Goal: Task Accomplishment & Management: Use online tool/utility

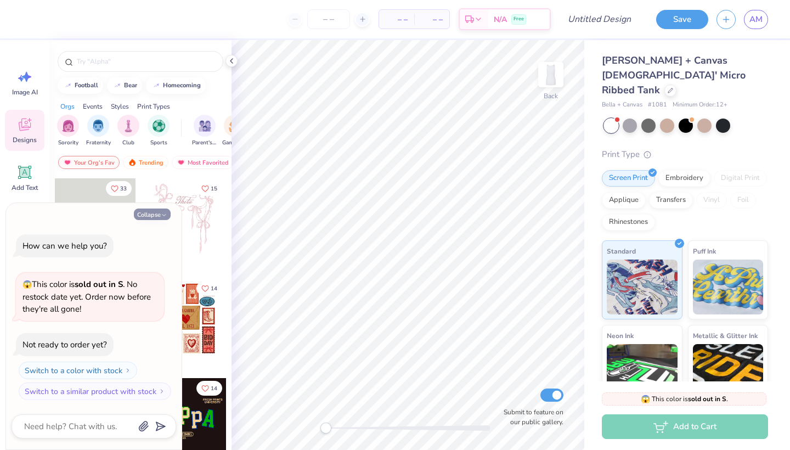
click at [160, 214] on button "Collapse" at bounding box center [152, 214] width 37 height 12
type textarea "x"
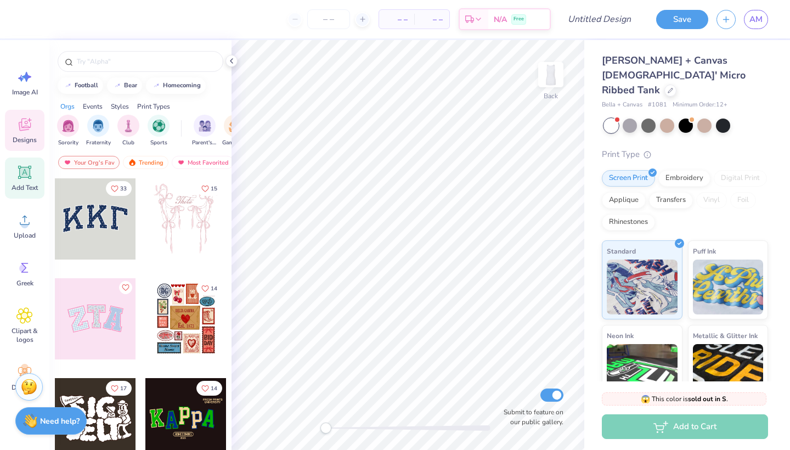
click at [23, 183] on span "Add Text" at bounding box center [25, 187] width 26 height 9
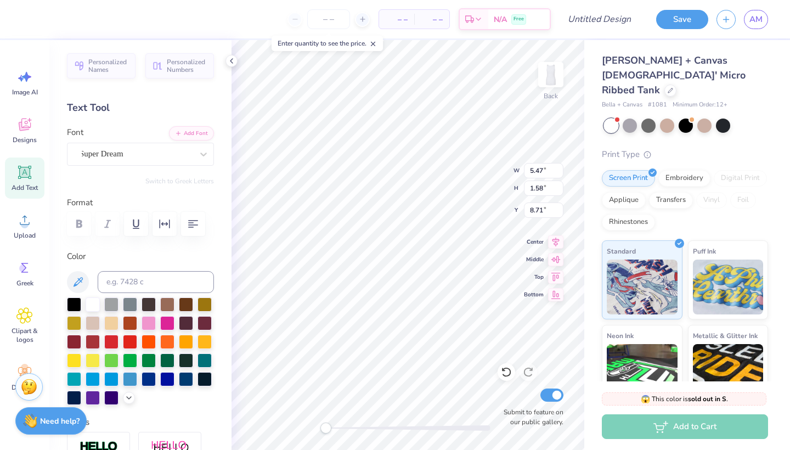
scroll to position [0, 1]
type textarea "DELTA GAMMA"
click at [557, 258] on icon at bounding box center [555, 257] width 15 height 13
click at [554, 258] on icon at bounding box center [555, 257] width 15 height 13
click at [553, 244] on icon at bounding box center [555, 240] width 15 height 13
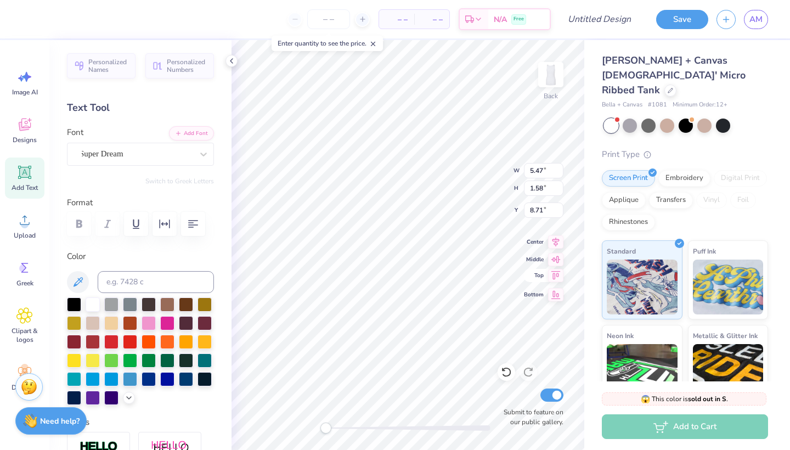
click at [561, 280] on icon at bounding box center [555, 275] width 15 height 13
click at [187, 221] on icon "button" at bounding box center [193, 223] width 13 height 13
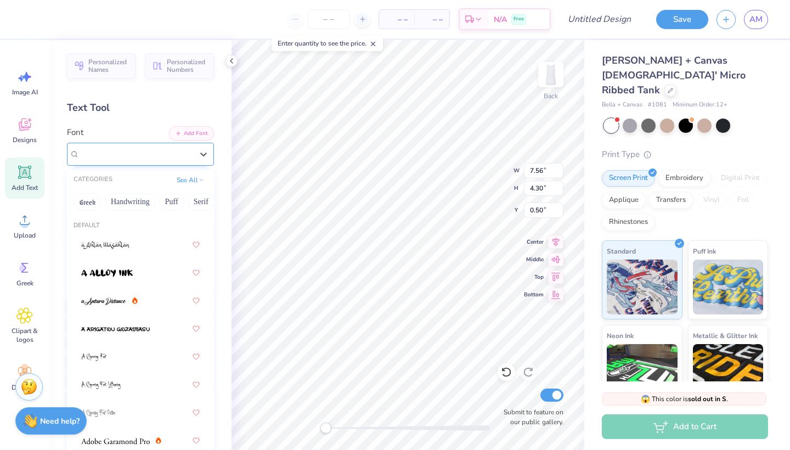
click at [161, 155] on div "Super Dream" at bounding box center [135, 153] width 115 height 17
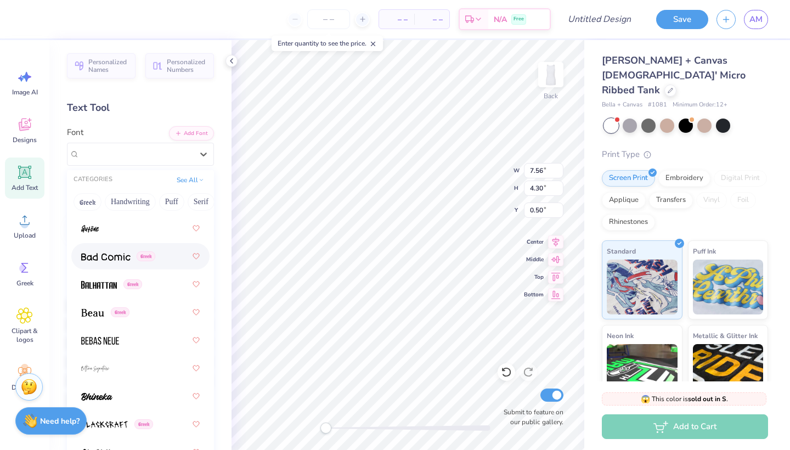
scroll to position [633, 0]
click at [132, 334] on div at bounding box center [140, 339] width 119 height 20
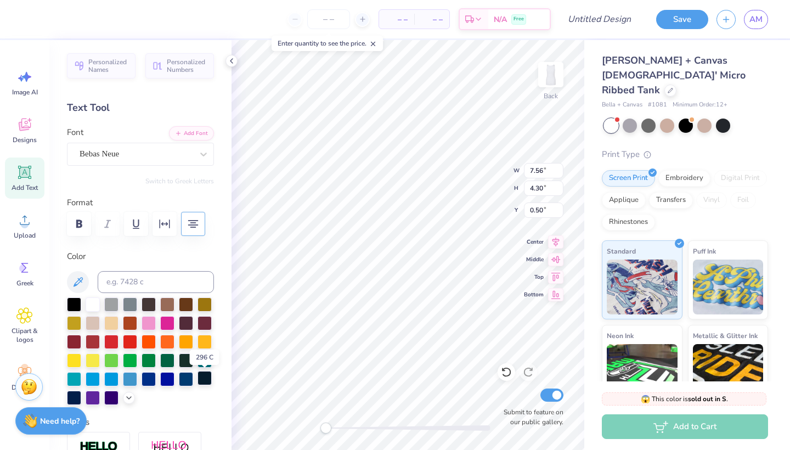
click at [204, 381] on div at bounding box center [205, 378] width 14 height 14
click at [114, 137] on div "Font Bebas Neue" at bounding box center [140, 146] width 147 height 40
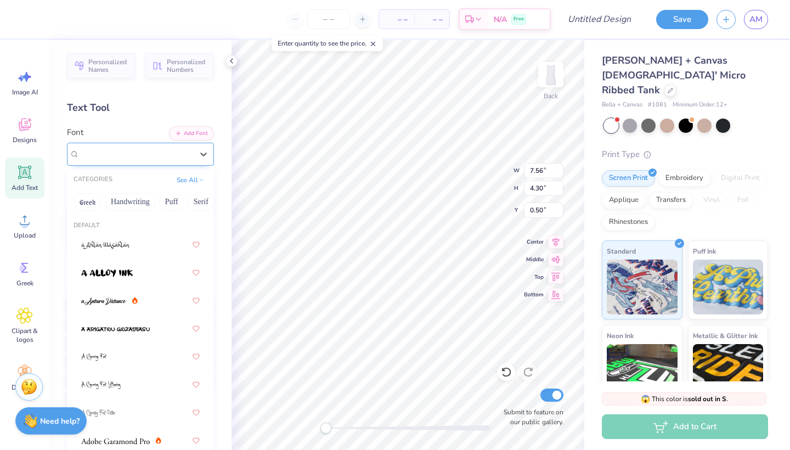
click at [110, 154] on div "Bebas Neue" at bounding box center [135, 153] width 115 height 17
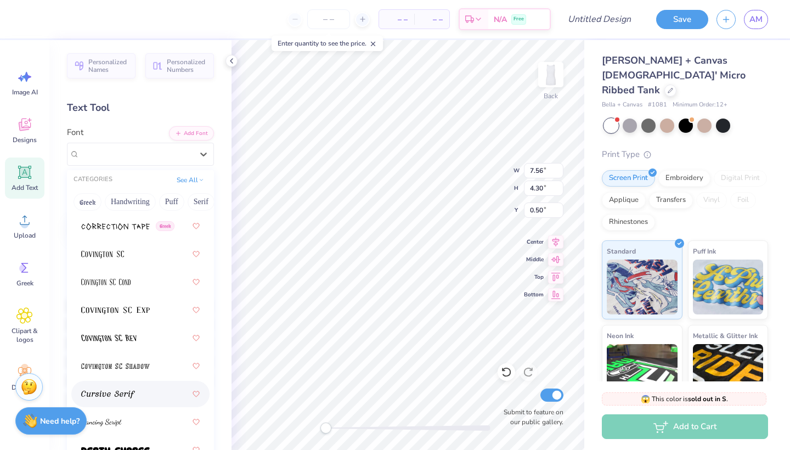
scroll to position [2444, 0]
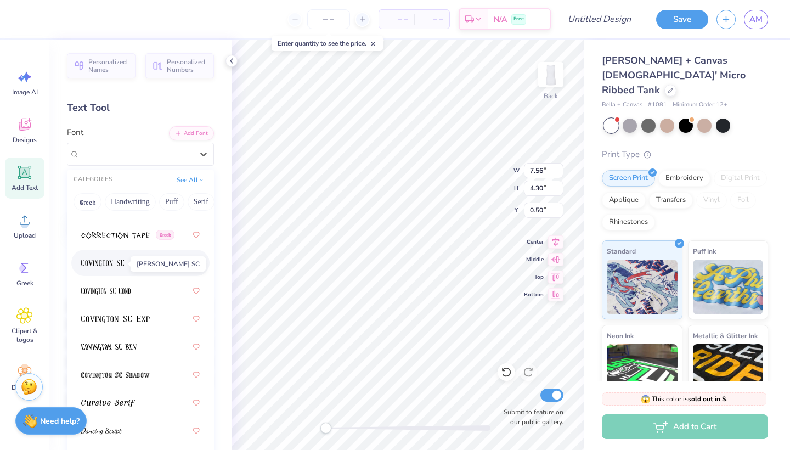
click at [101, 266] on img at bounding box center [102, 264] width 43 height 8
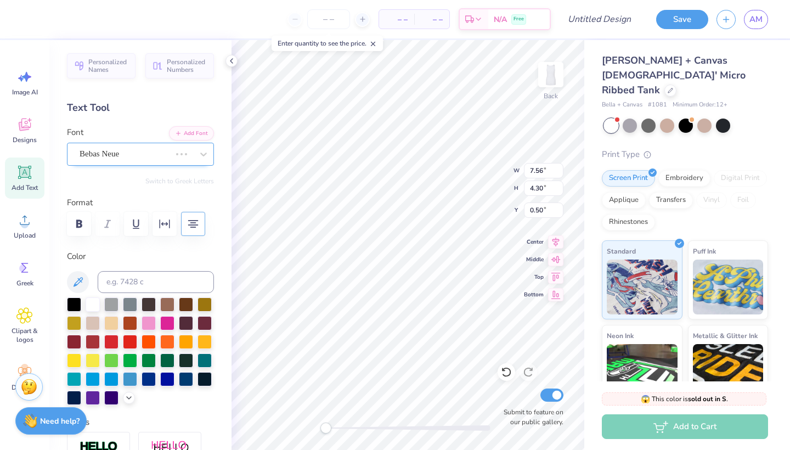
click at [108, 155] on span "Bebas Neue" at bounding box center [100, 154] width 40 height 13
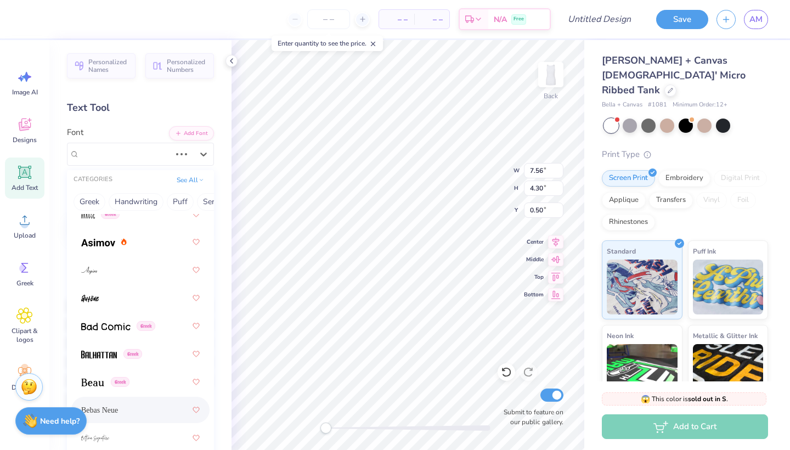
scroll to position [571, 0]
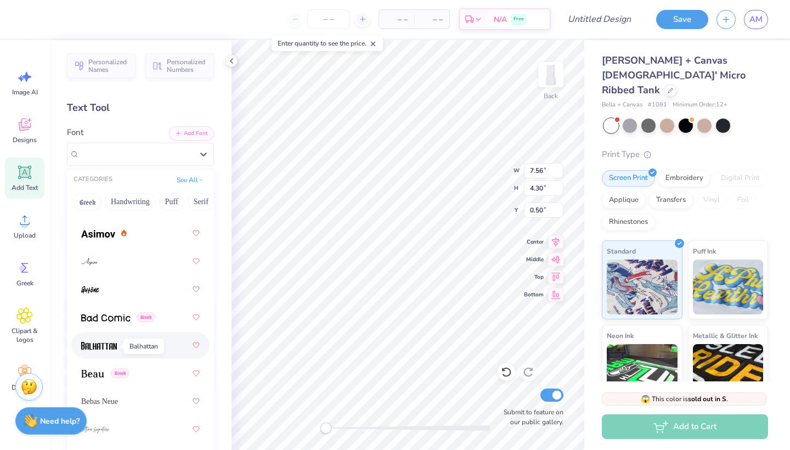
click at [110, 349] on img at bounding box center [99, 346] width 36 height 8
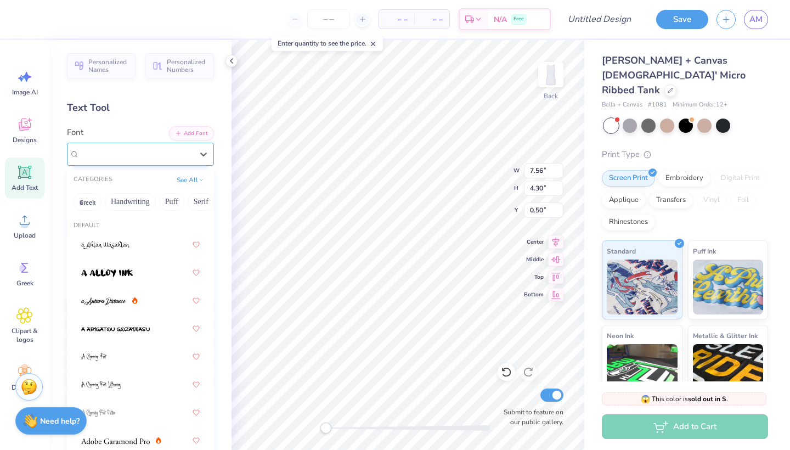
click at [136, 157] on span "Greek" at bounding box center [126, 154] width 19 height 10
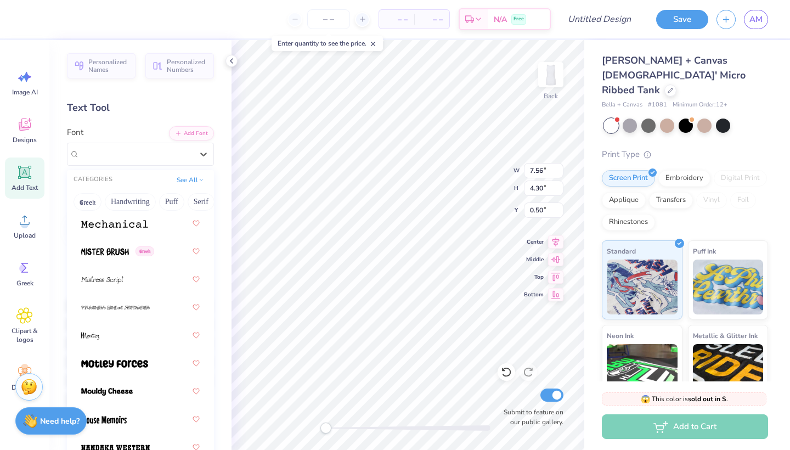
scroll to position [5745, 0]
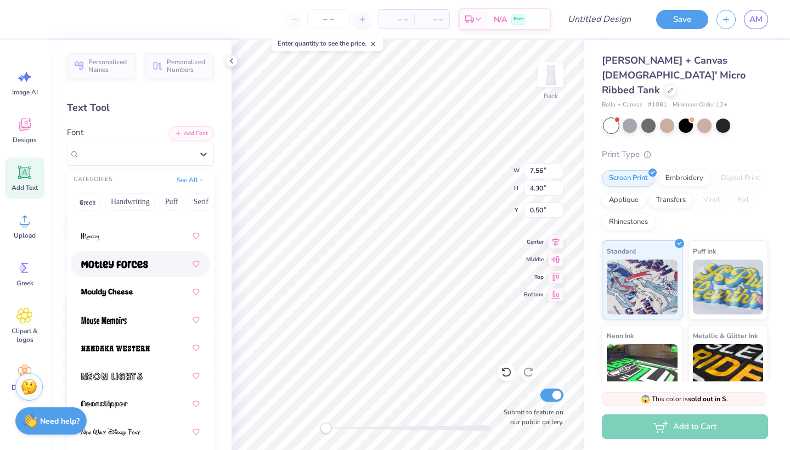
click at [119, 268] on img at bounding box center [114, 265] width 67 height 8
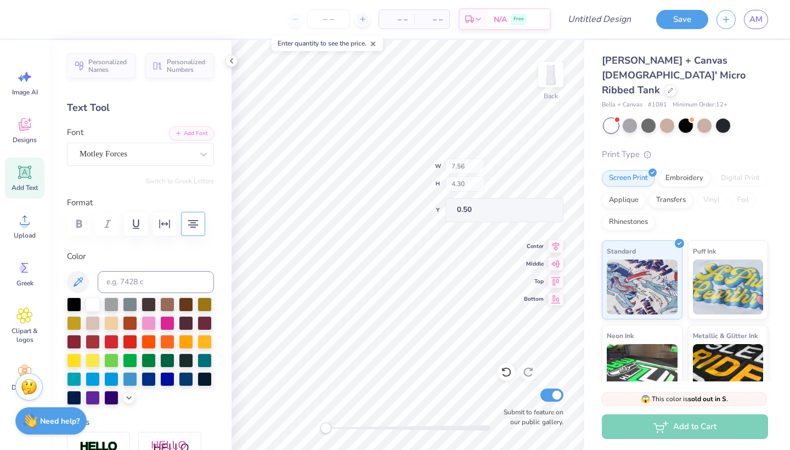
type input "6.99"
type input "4.35"
type input "0.72"
click at [163, 226] on icon "button" at bounding box center [164, 223] width 13 height 13
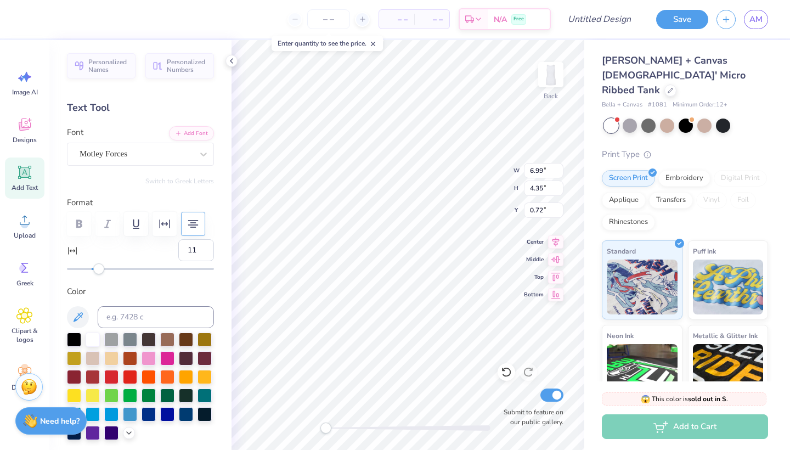
type input "12"
drag, startPoint x: 93, startPoint y: 270, endPoint x: 107, endPoint y: 272, distance: 13.8
click at [106, 272] on div "Accessibility label" at bounding box center [105, 268] width 11 height 11
type input "7"
drag, startPoint x: 108, startPoint y: 271, endPoint x: 100, endPoint y: 273, distance: 7.9
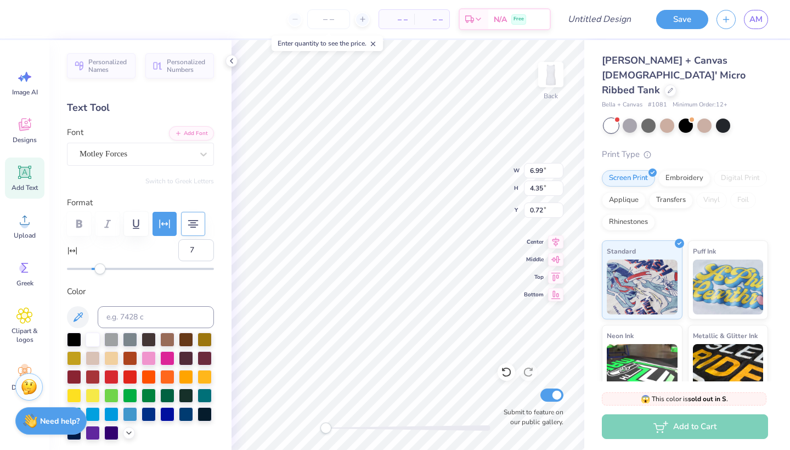
click at [100, 273] on div "Accessibility label" at bounding box center [99, 268] width 11 height 11
type input "5"
click at [97, 272] on div "Accessibility label" at bounding box center [97, 268] width 11 height 11
click at [142, 151] on div "Motley Forces" at bounding box center [135, 153] width 115 height 17
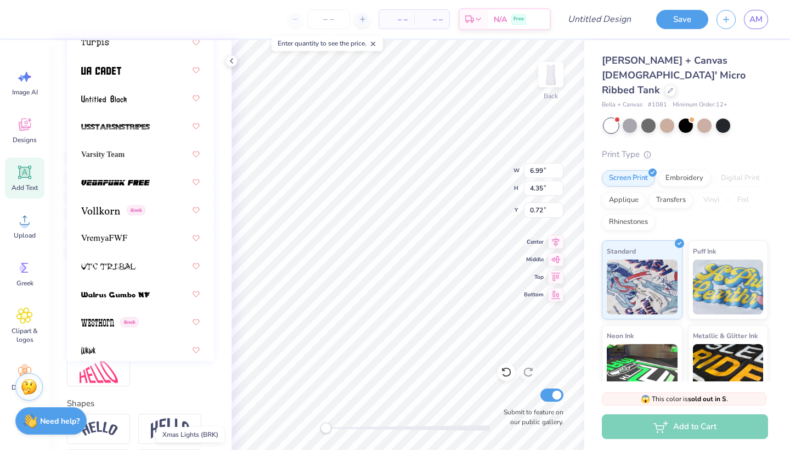
scroll to position [8191, 0]
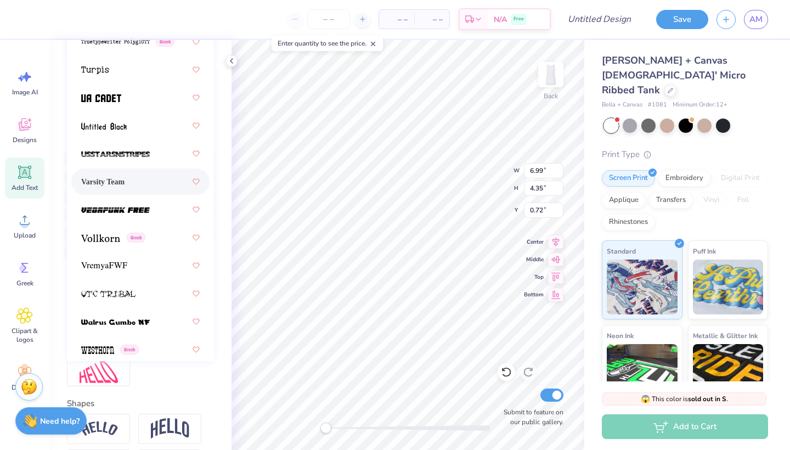
click at [100, 178] on span "Varsity Team" at bounding box center [102, 182] width 43 height 12
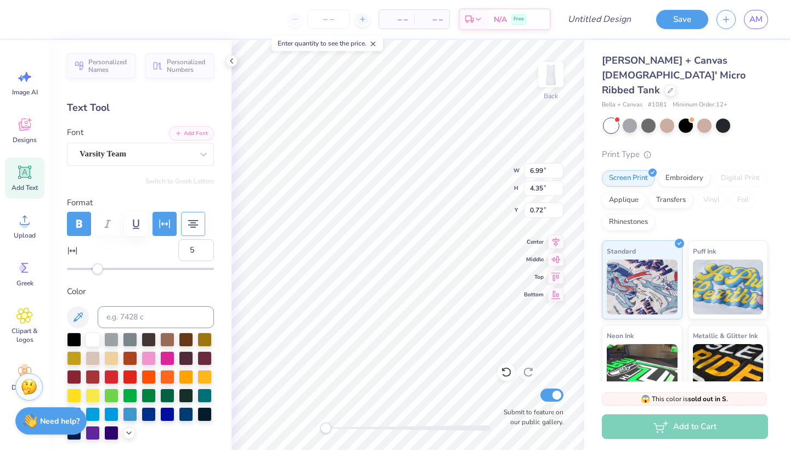
scroll to position [0, 0]
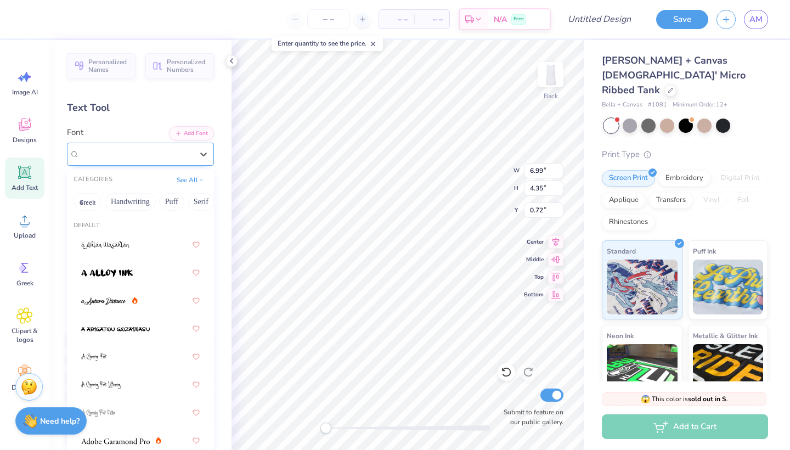
click at [113, 160] on div at bounding box center [136, 153] width 113 height 15
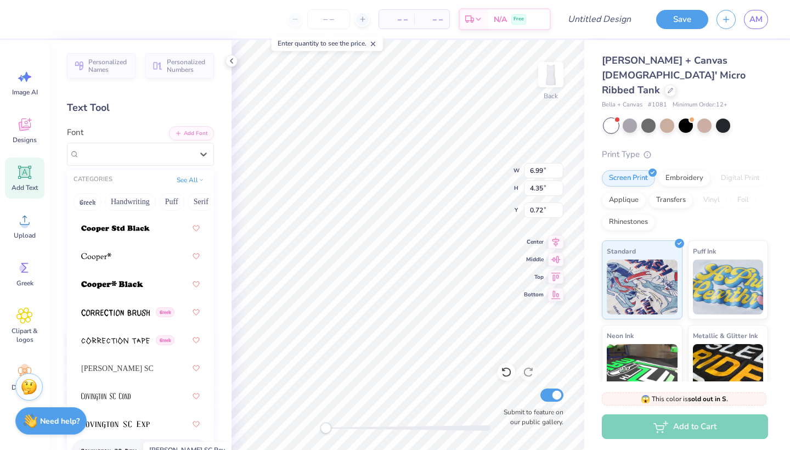
scroll to position [2332, 0]
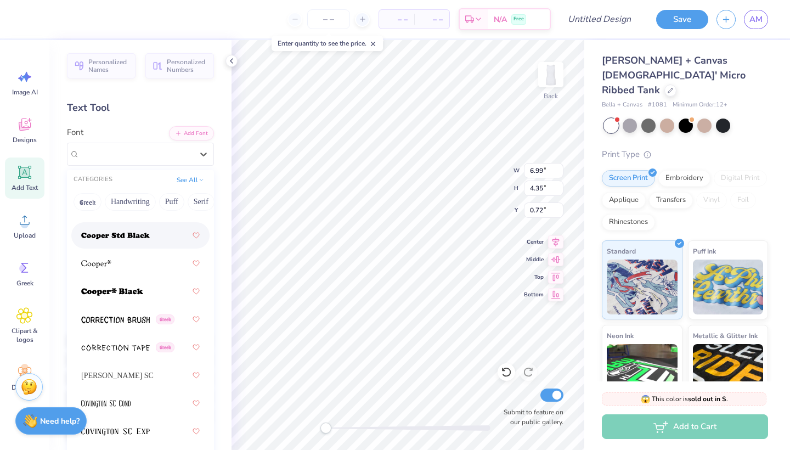
click at [94, 234] on img at bounding box center [115, 236] width 69 height 8
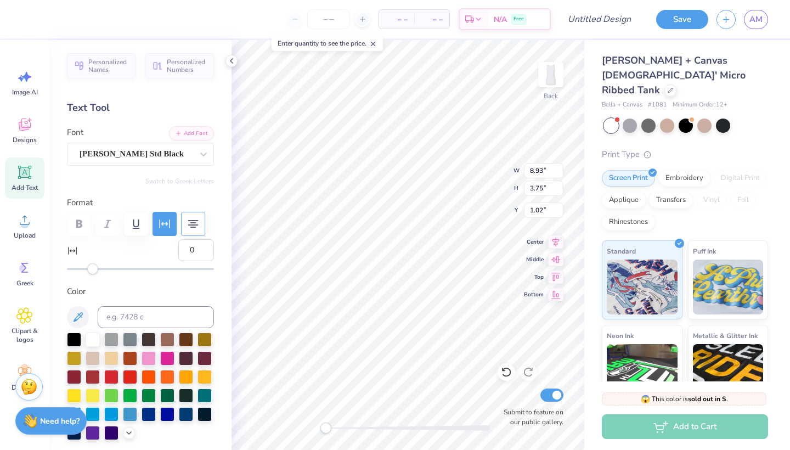
type input "-1"
drag, startPoint x: 97, startPoint y: 272, endPoint x: 91, endPoint y: 272, distance: 6.6
click at [91, 272] on div "Accessibility label" at bounding box center [89, 268] width 11 height 11
click at [22, 182] on div "Add Text" at bounding box center [25, 177] width 40 height 41
type input "0"
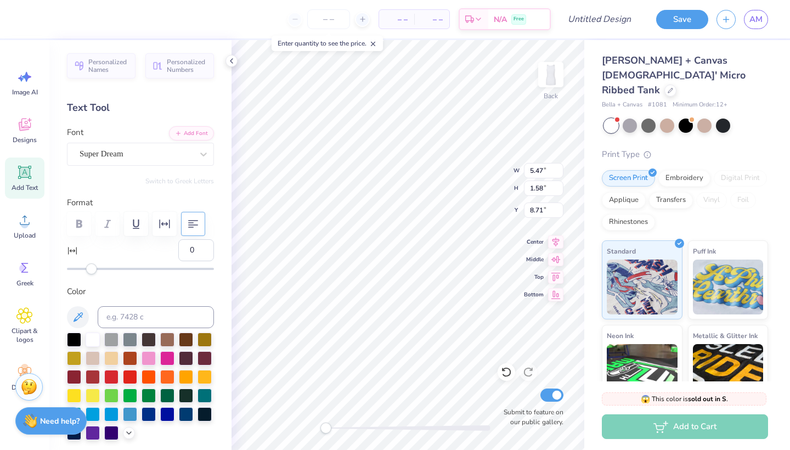
type textarea "A"
type textarea "anchorsplash 2023"
click at [205, 414] on div at bounding box center [205, 413] width 14 height 14
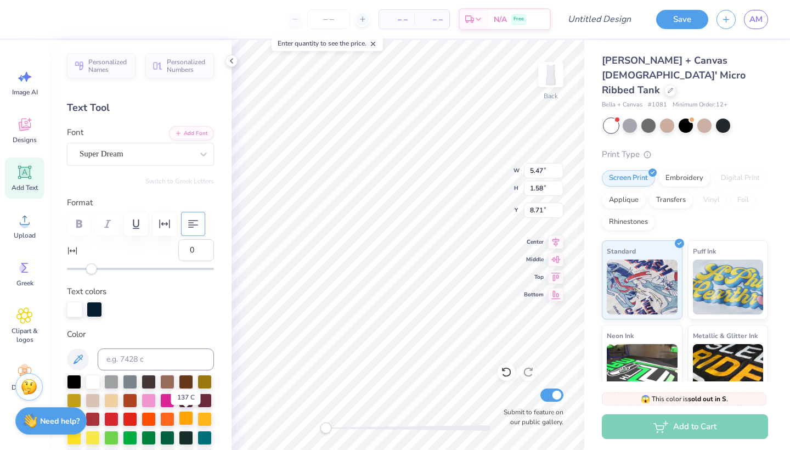
scroll to position [7, 0]
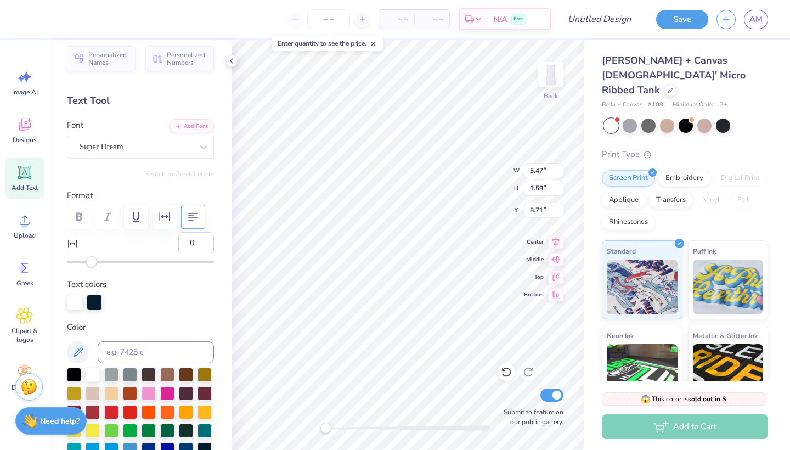
click at [98, 302] on div at bounding box center [94, 302] width 15 height 15
click at [95, 304] on div at bounding box center [94, 302] width 15 height 15
click at [94, 304] on div at bounding box center [94, 302] width 15 height 15
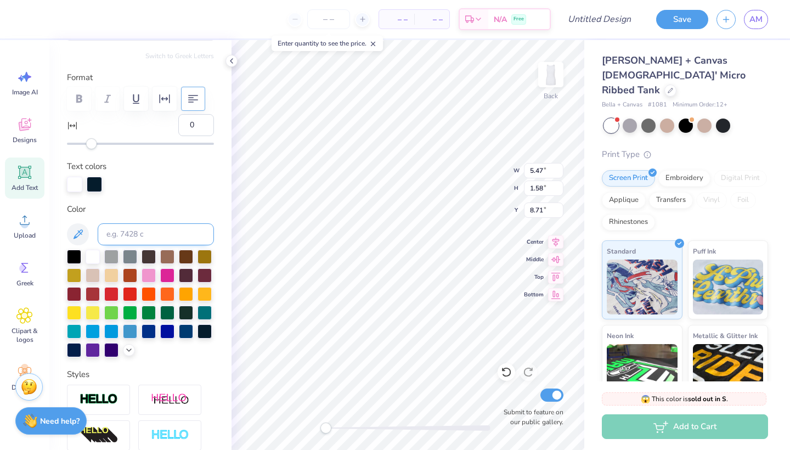
scroll to position [142, 0]
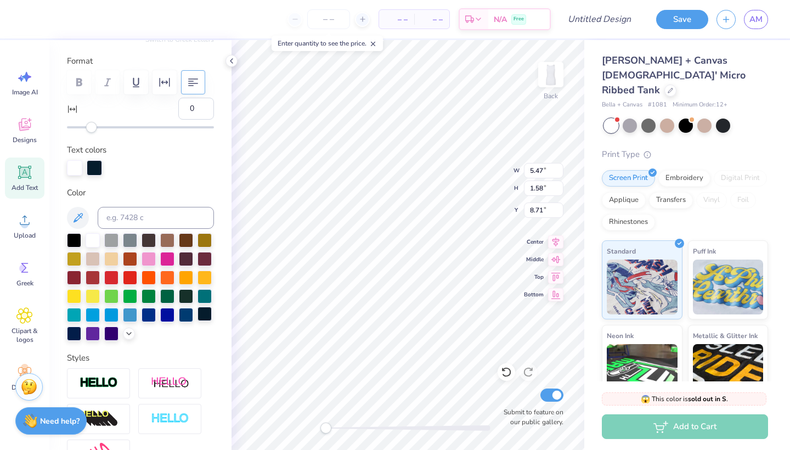
click at [205, 317] on div at bounding box center [205, 314] width 14 height 14
click at [209, 264] on div "– – Per Item – – Total Est. Delivery N/A Free Design Title Save AM Image AI Des…" at bounding box center [395, 225] width 790 height 450
click at [205, 313] on div at bounding box center [205, 314] width 14 height 14
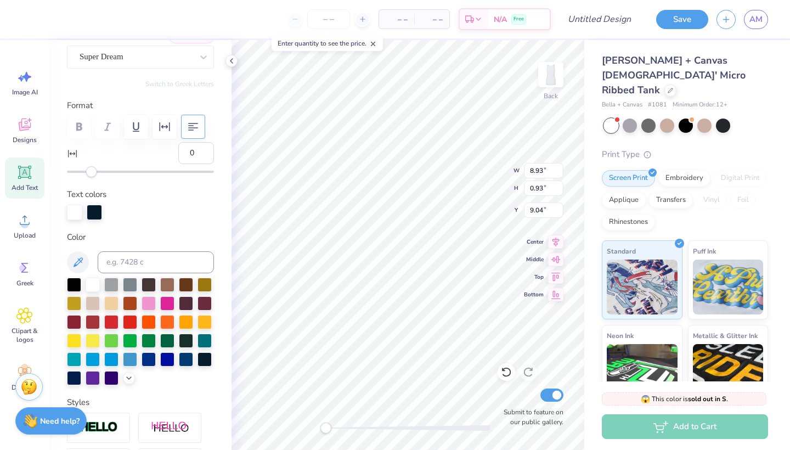
scroll to position [63, 0]
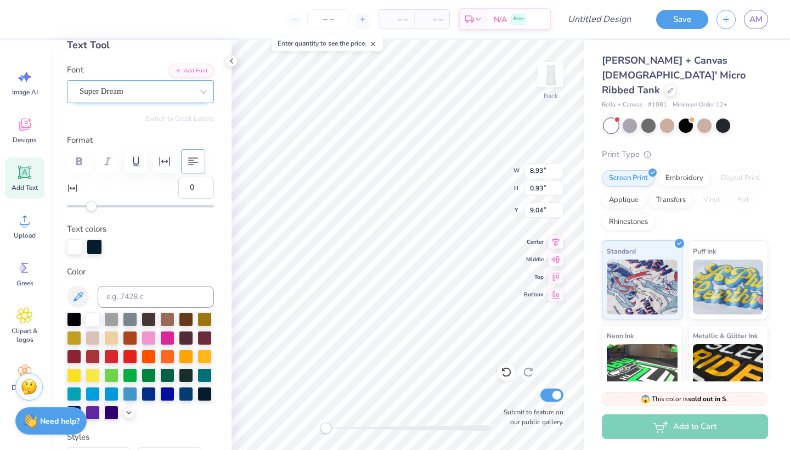
type textarea "anchorsplash 2025"
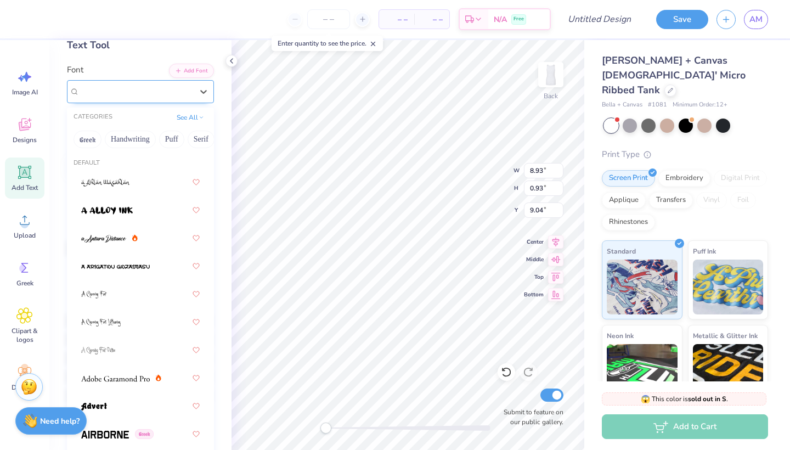
click at [125, 100] on div "Super Dream" at bounding box center [140, 91] width 147 height 23
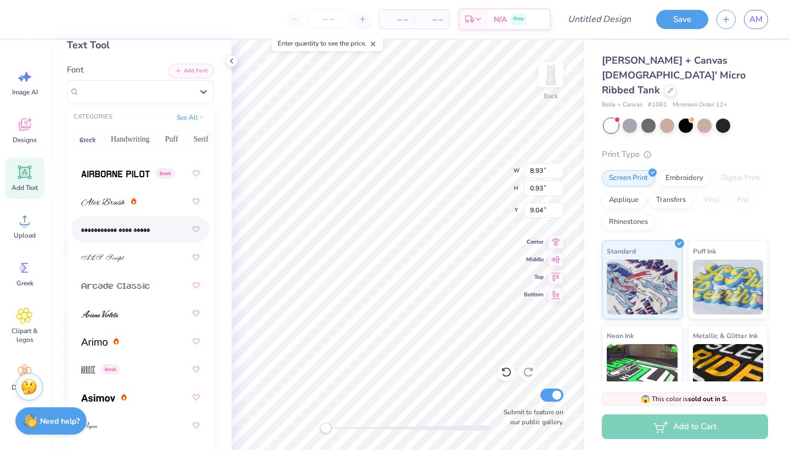
scroll to position [403, 0]
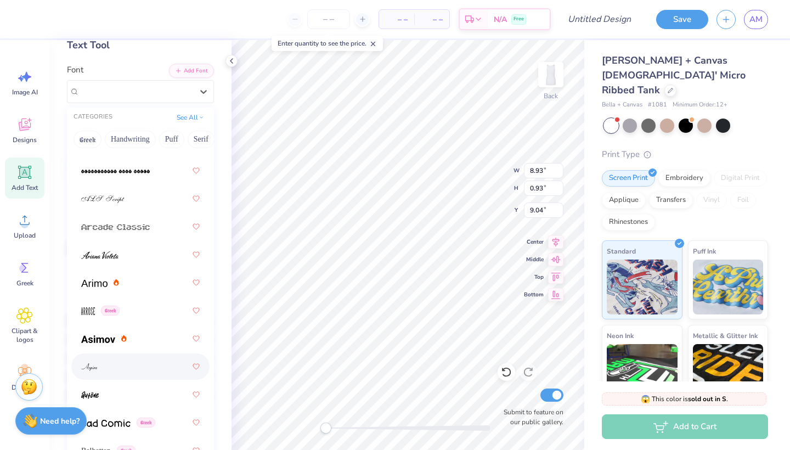
click at [114, 373] on div at bounding box center [140, 367] width 119 height 20
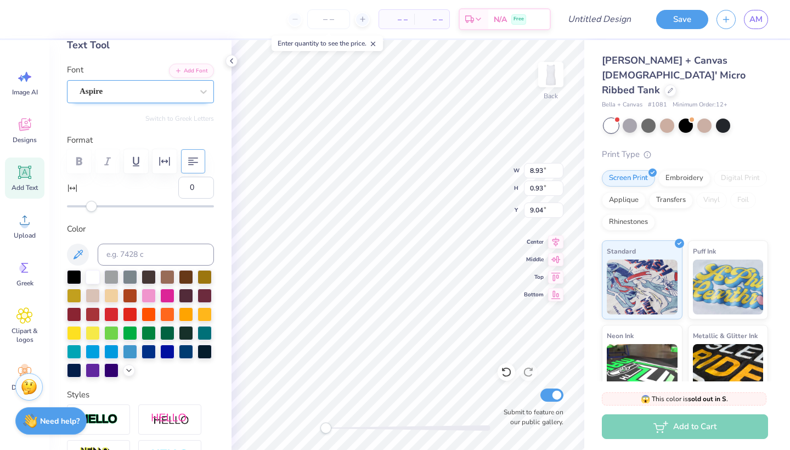
click at [174, 92] on div "Aspire" at bounding box center [135, 91] width 115 height 17
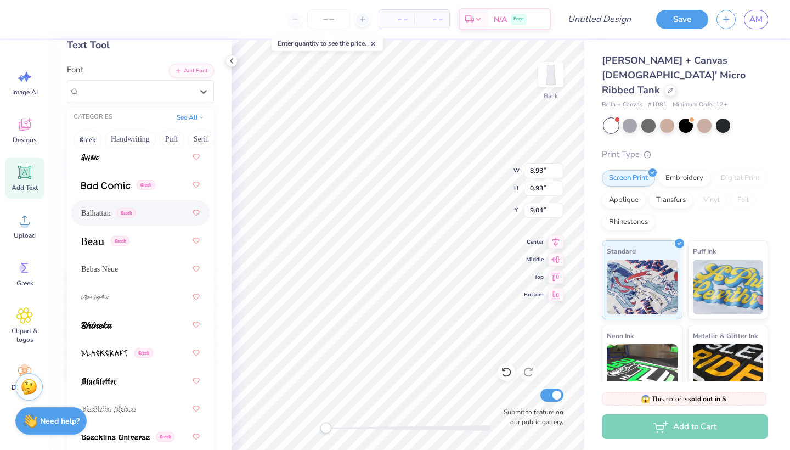
scroll to position [640, 0]
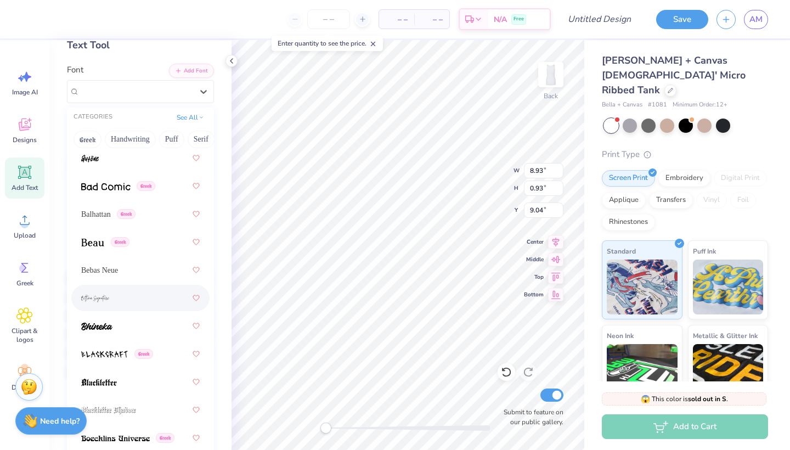
click at [116, 296] on div at bounding box center [140, 298] width 119 height 20
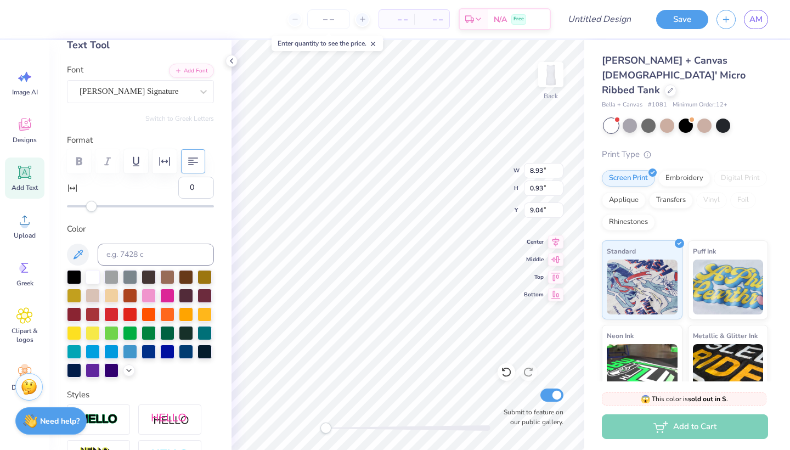
scroll to position [0, 1]
type input "-1"
type input "8.46"
type input "3.75"
type input "2.34"
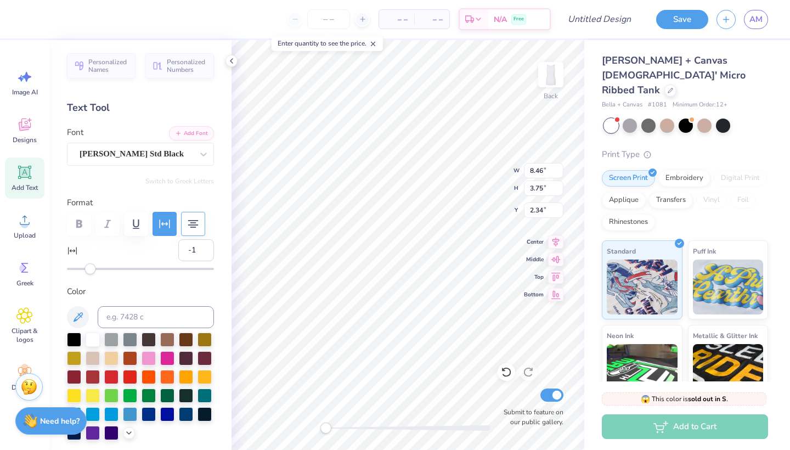
scroll to position [0, 0]
type textarea "GAMMA"
type input "3.22"
type input "0.62"
type input "6.32"
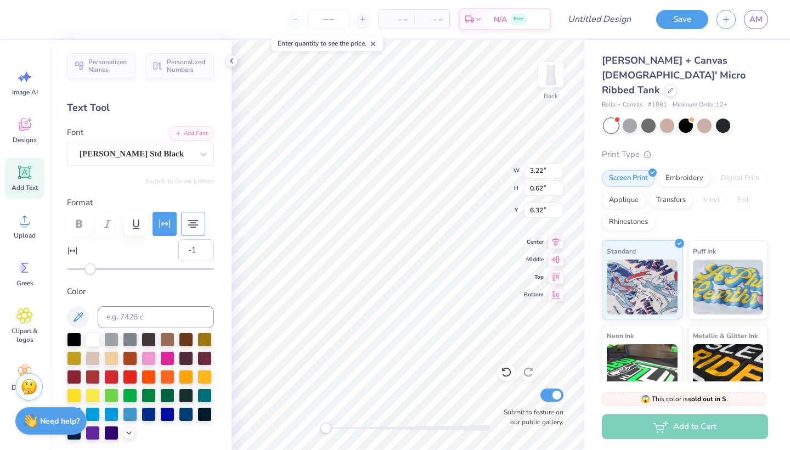
type input "0"
click at [24, 171] on icon at bounding box center [25, 172] width 10 height 10
type textarea "T"
type textarea "E"
type textarea "DELTA"
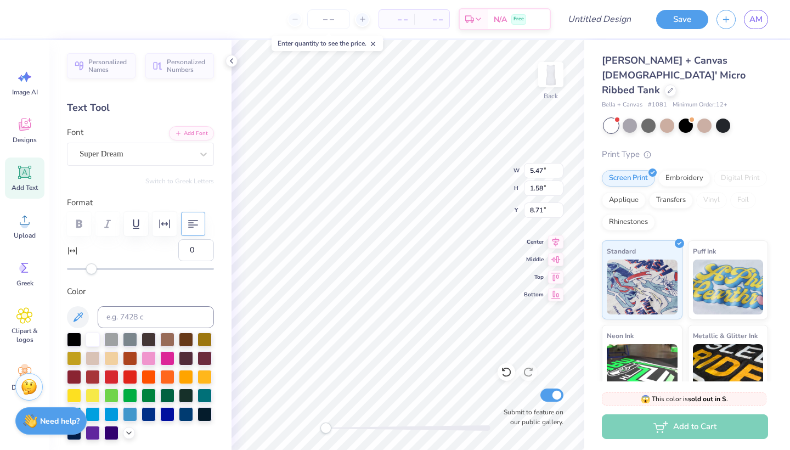
type input "8.46"
type input "1.42"
type input "3.78"
type input "-1"
type input "6.10"
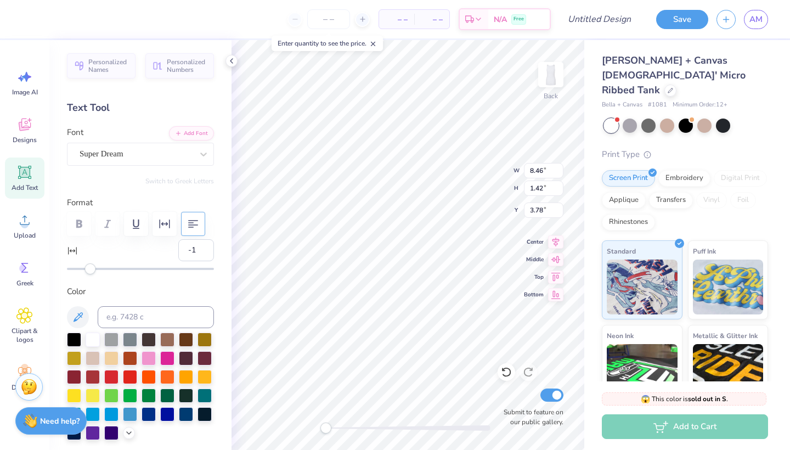
type input "1.59"
type input "8.71"
type input "0"
click at [202, 412] on div at bounding box center [205, 413] width 14 height 14
click at [156, 165] on div "Super Dream" at bounding box center [140, 154] width 147 height 23
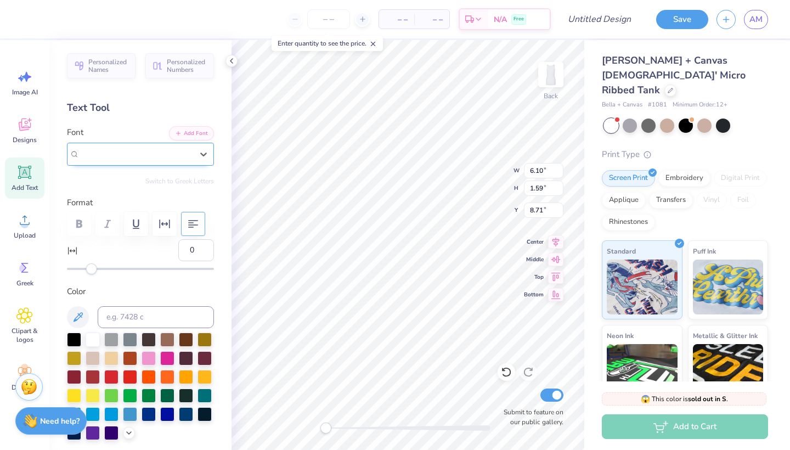
click at [123, 153] on span "Super Dream" at bounding box center [102, 154] width 44 height 13
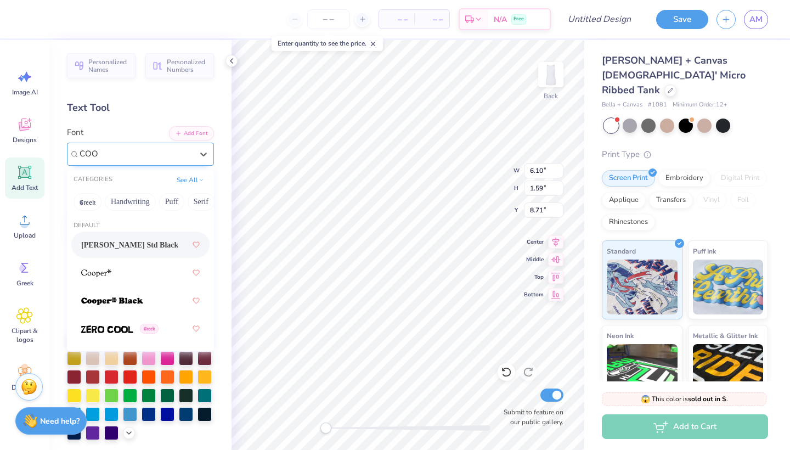
click at [119, 243] on span "Cooper Std Black" at bounding box center [129, 245] width 97 height 12
type input "COO"
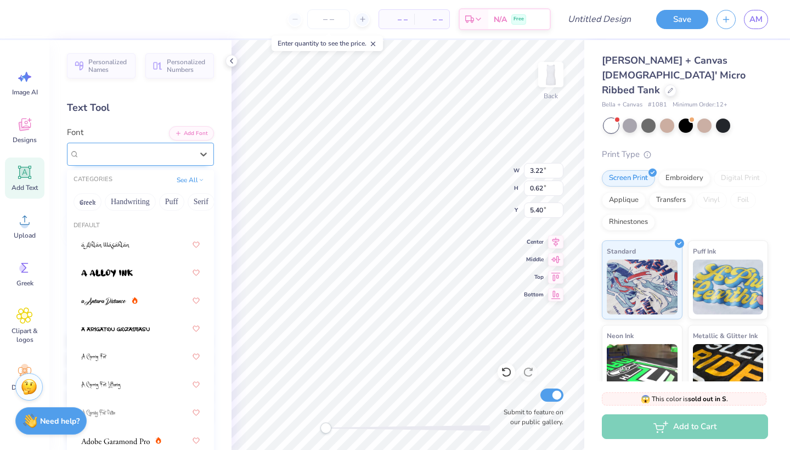
click at [153, 156] on span "Bettina Signature" at bounding box center [129, 154] width 99 height 13
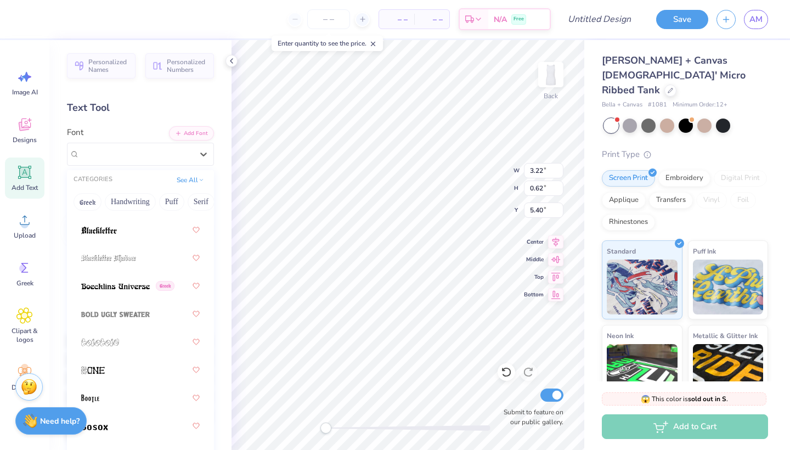
scroll to position [873, 0]
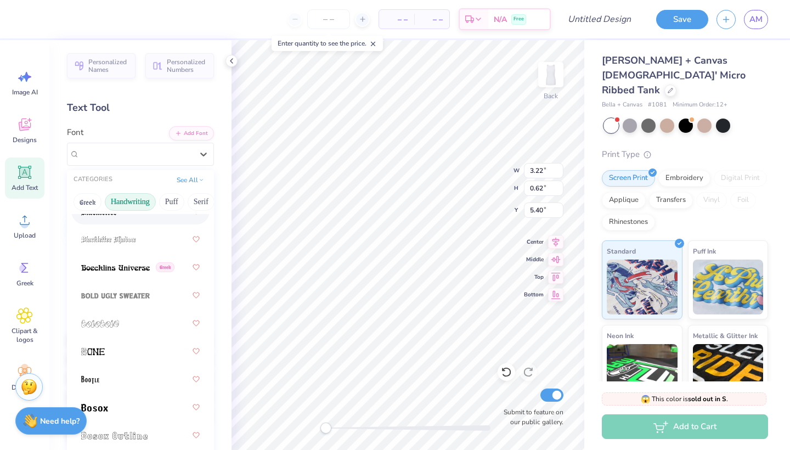
click at [136, 200] on button "Handwriting" at bounding box center [130, 202] width 51 height 18
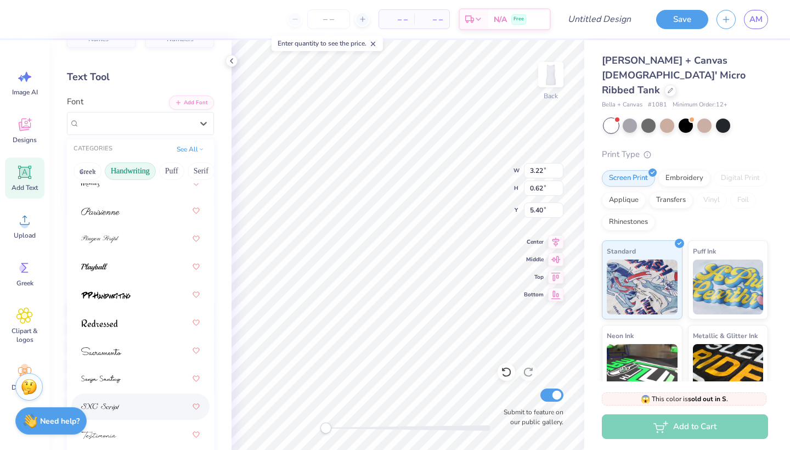
scroll to position [113, 0]
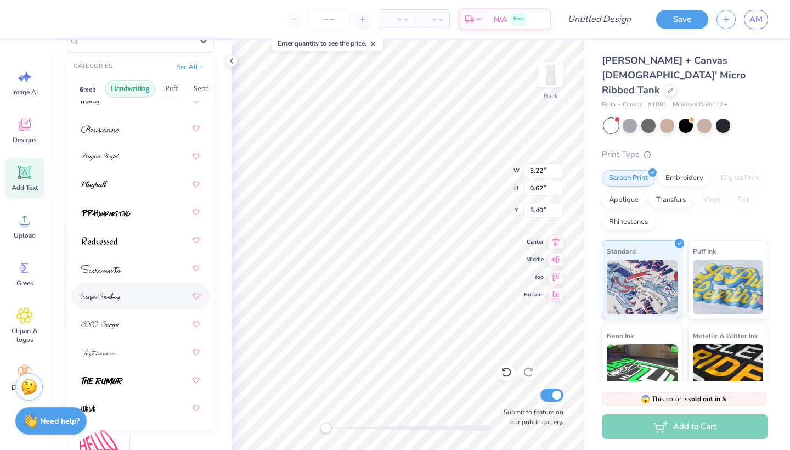
click at [116, 301] on img at bounding box center [101, 297] width 40 height 8
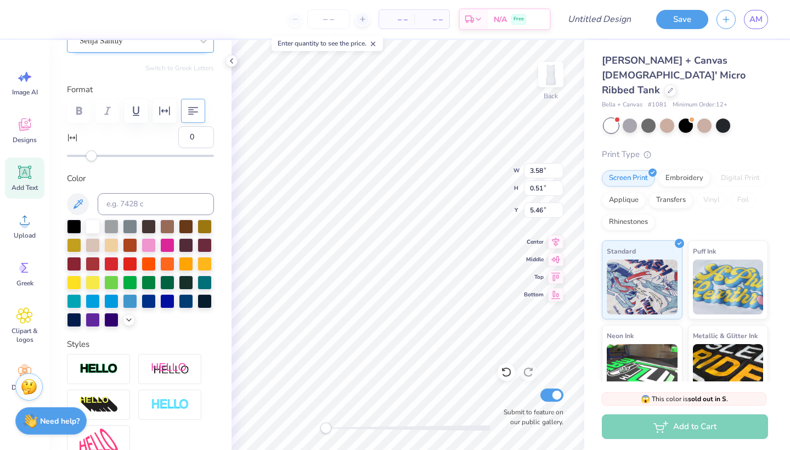
click at [115, 50] on div "Senja Santuy" at bounding box center [140, 41] width 147 height 23
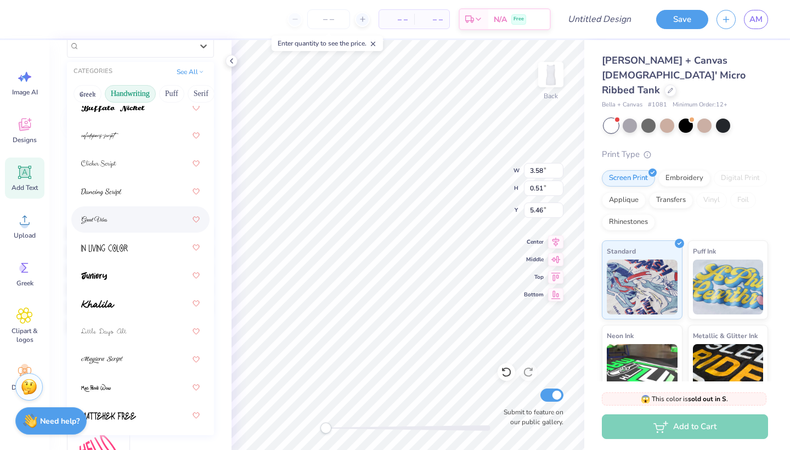
scroll to position [143, 0]
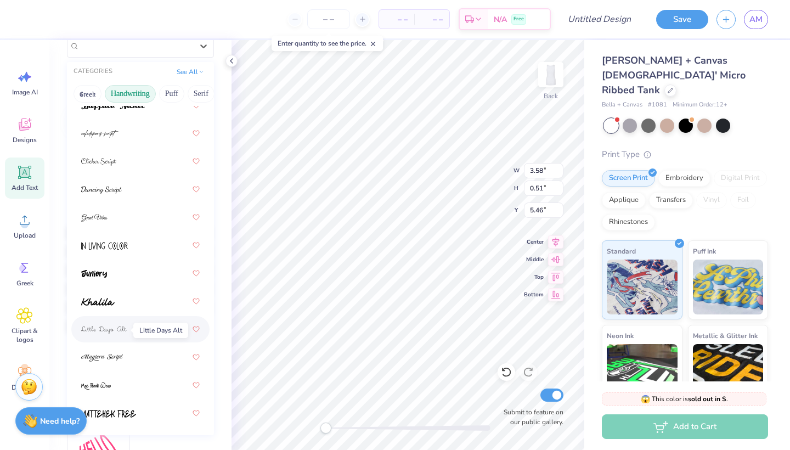
click at [119, 335] on span at bounding box center [104, 330] width 46 height 12
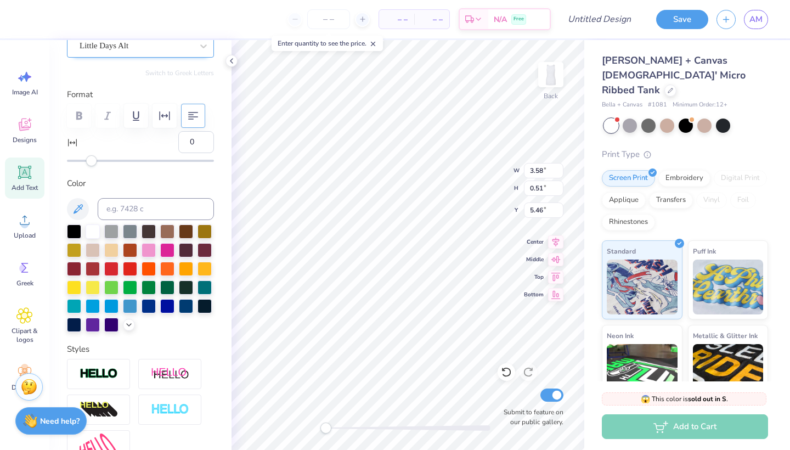
click at [158, 48] on div "Little Days Alt" at bounding box center [135, 45] width 115 height 17
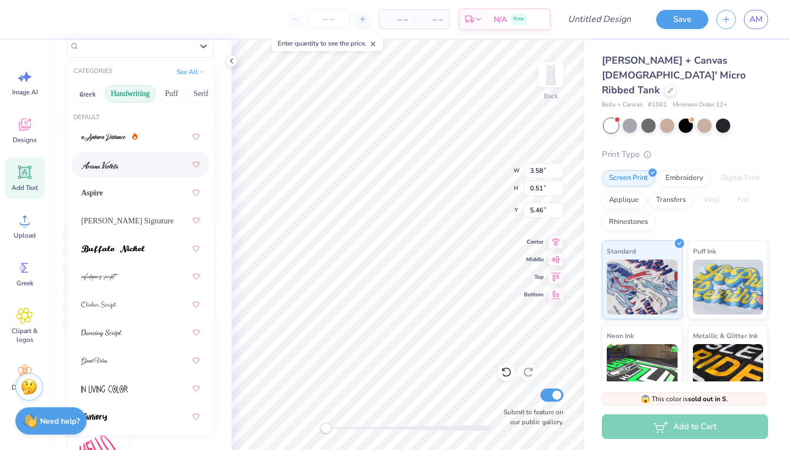
scroll to position [101, 0]
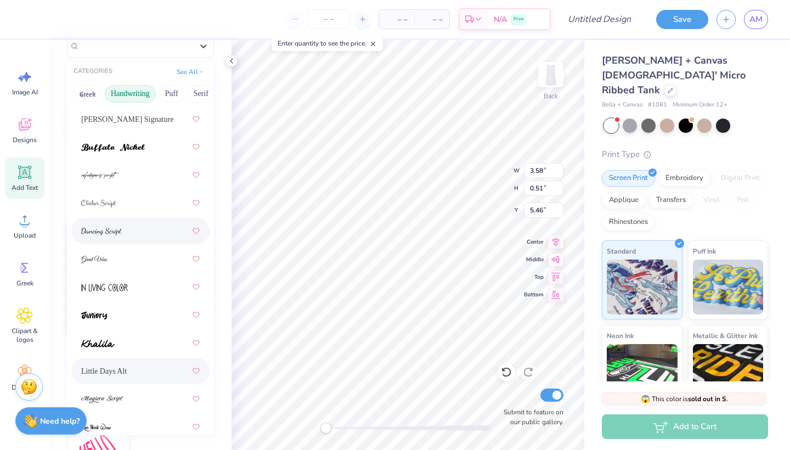
click at [125, 230] on div at bounding box center [140, 231] width 119 height 20
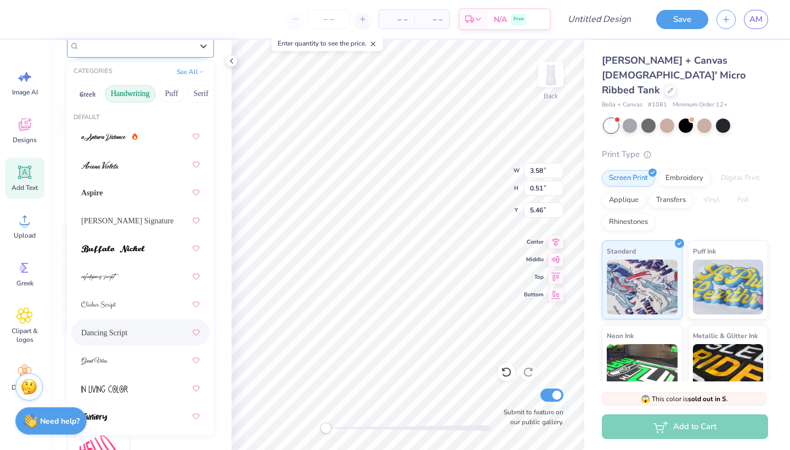
click at [130, 54] on div "Dancing Script" at bounding box center [140, 46] width 147 height 23
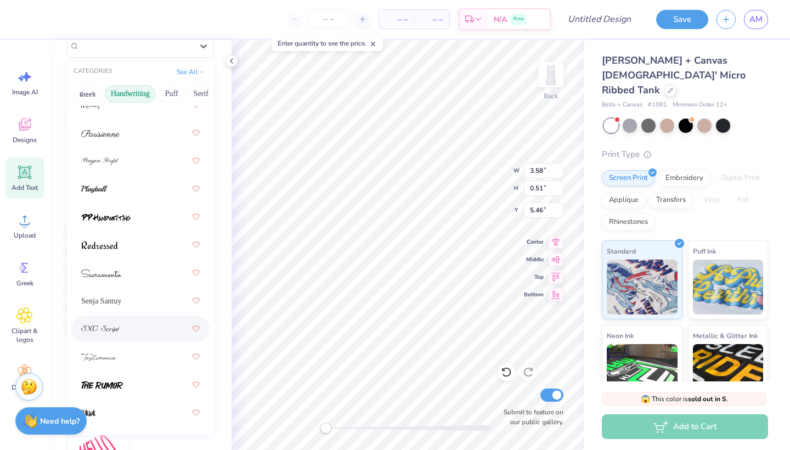
scroll to position [479, 0]
click at [133, 364] on div at bounding box center [140, 357] width 119 height 20
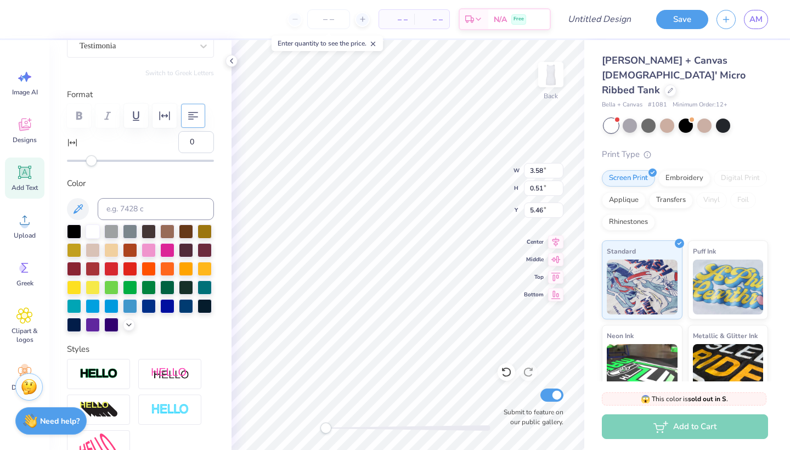
type input "4.51"
type input "0.49"
type input "5.55"
type input "0"
type input "7.11"
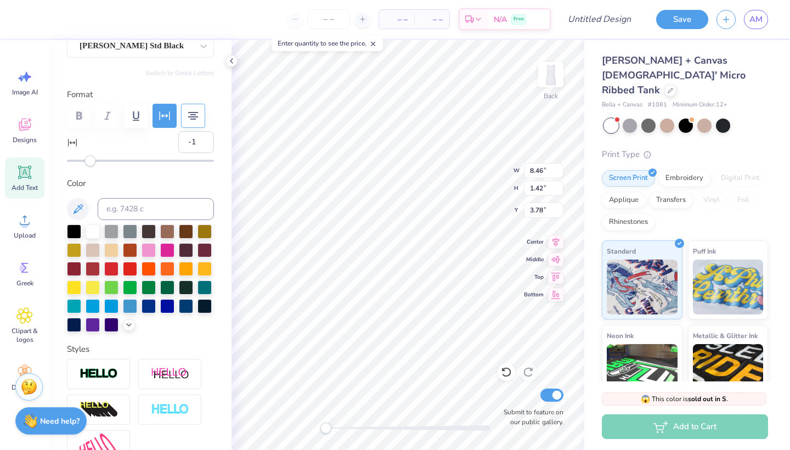
type input "2.36"
type input "4.51"
type input "0.49"
type input "5.45"
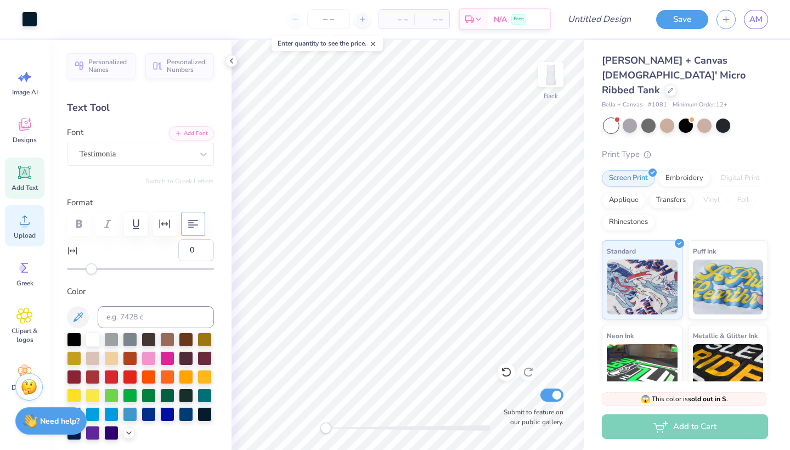
scroll to position [0, 0]
click at [27, 133] on div "Designs" at bounding box center [25, 130] width 40 height 41
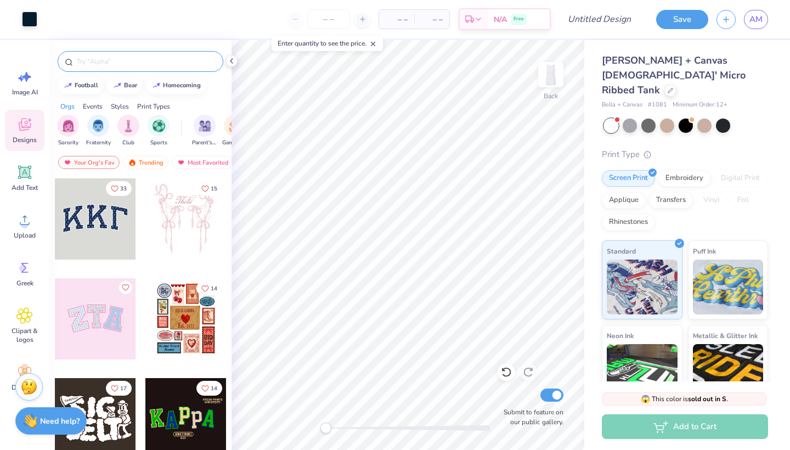
click at [92, 62] on input "text" at bounding box center [146, 61] width 140 height 11
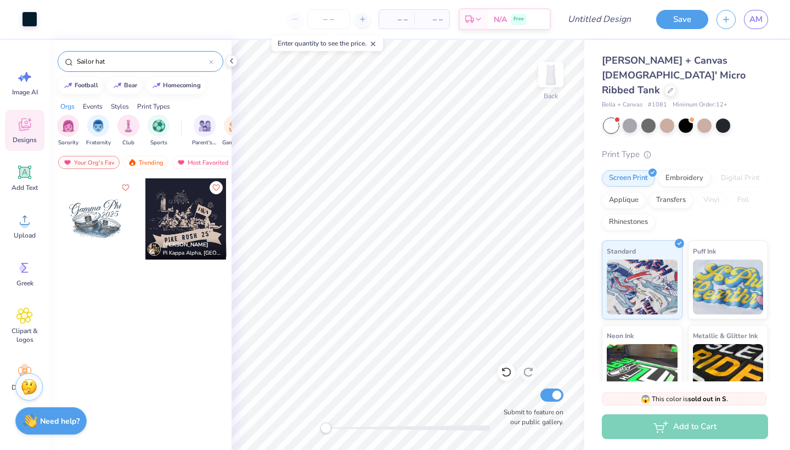
type input "Sailor hat"
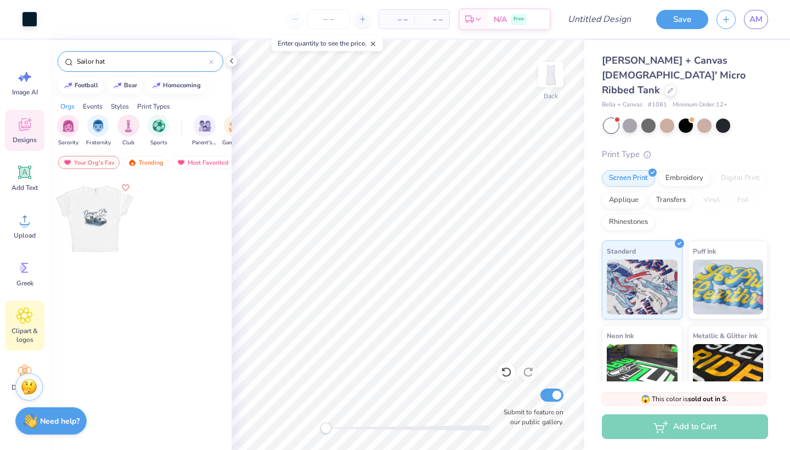
click at [21, 314] on icon at bounding box center [24, 315] width 16 height 16
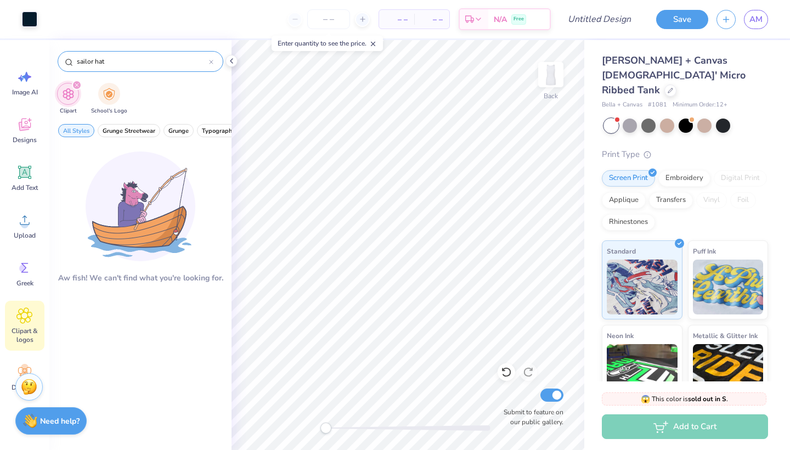
drag, startPoint x: 92, startPoint y: 59, endPoint x: 72, endPoint y: 59, distance: 19.2
click at [72, 59] on div "sailor hat" at bounding box center [141, 61] width 166 height 21
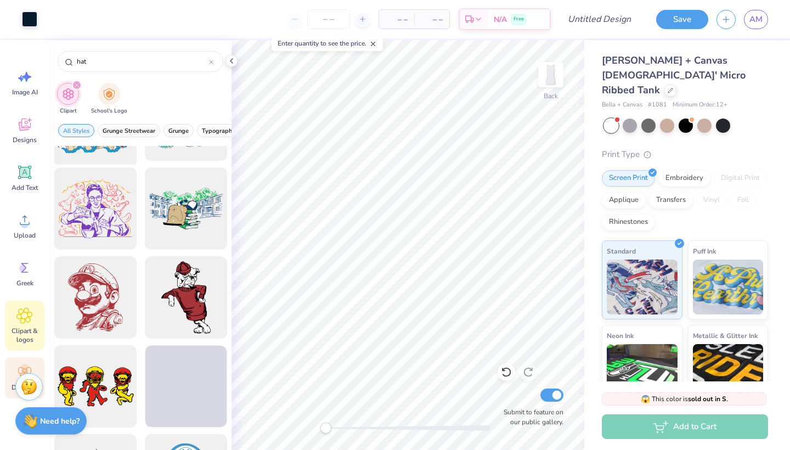
type input "hat"
click at [26, 368] on circle at bounding box center [25, 368] width 8 height 8
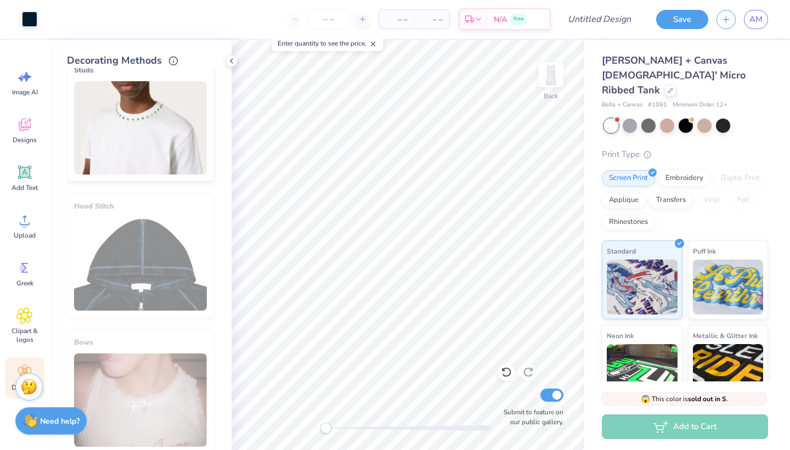
scroll to position [751, 0]
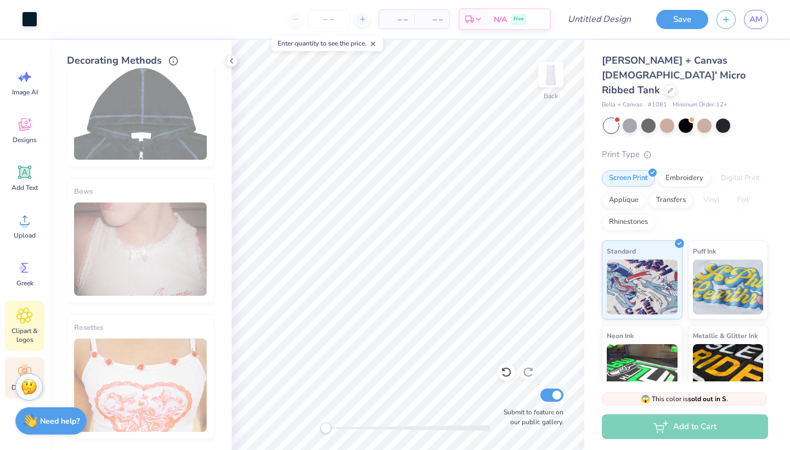
click at [29, 317] on icon at bounding box center [24, 315] width 15 height 15
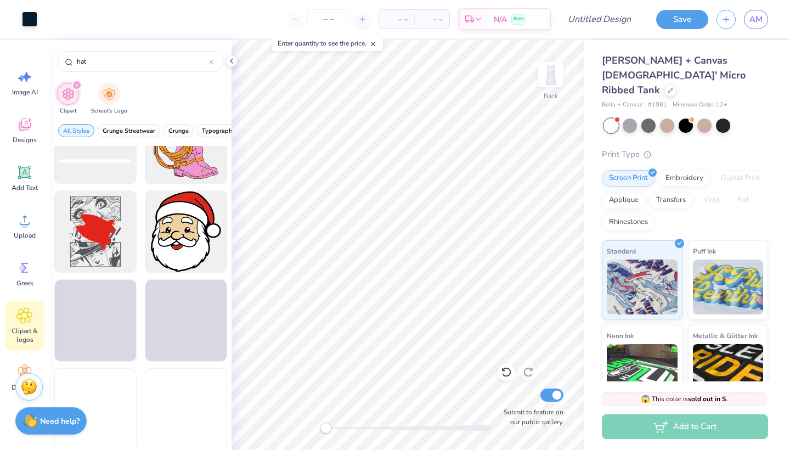
scroll to position [6889, 0]
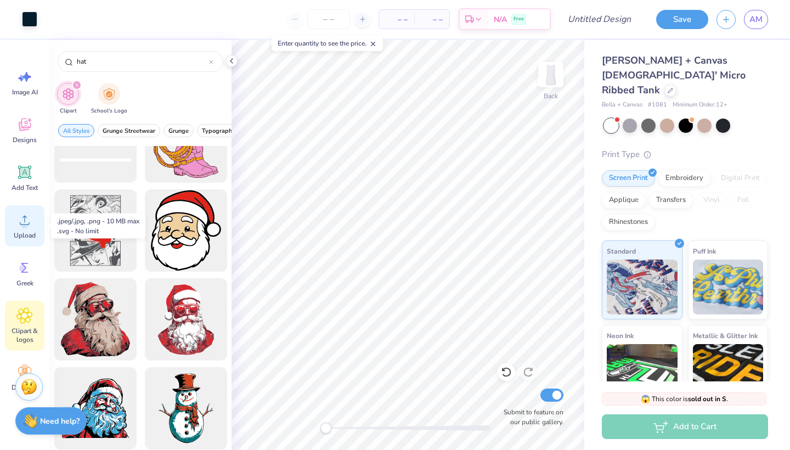
click at [20, 218] on icon at bounding box center [24, 220] width 16 height 16
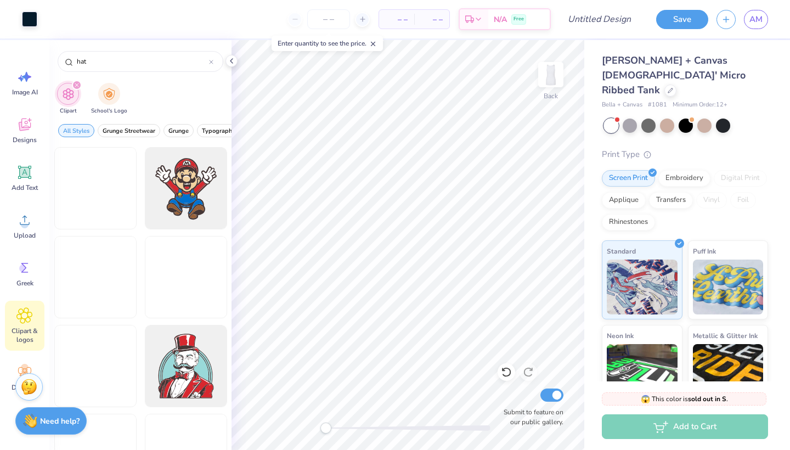
scroll to position [7534, 0]
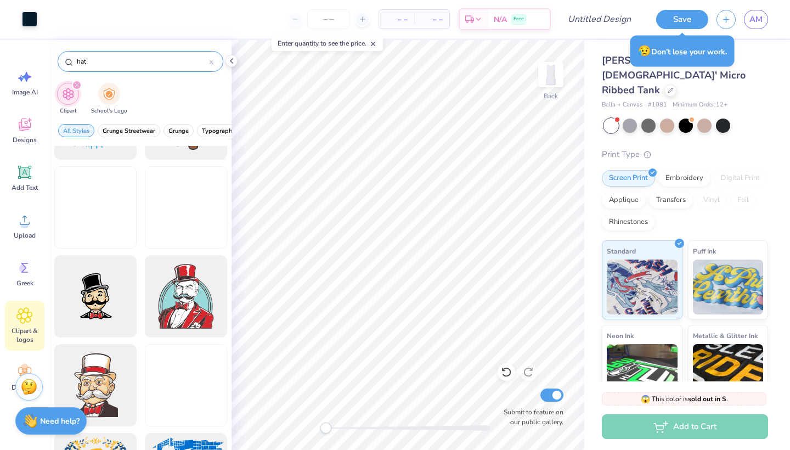
drag, startPoint x: 91, startPoint y: 59, endPoint x: 60, endPoint y: 59, distance: 31.3
click at [60, 59] on div "hat" at bounding box center [141, 61] width 166 height 21
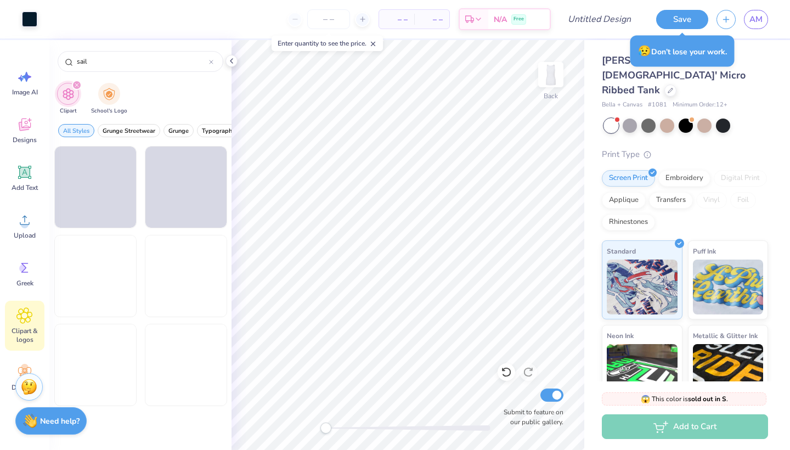
scroll to position [975, 0]
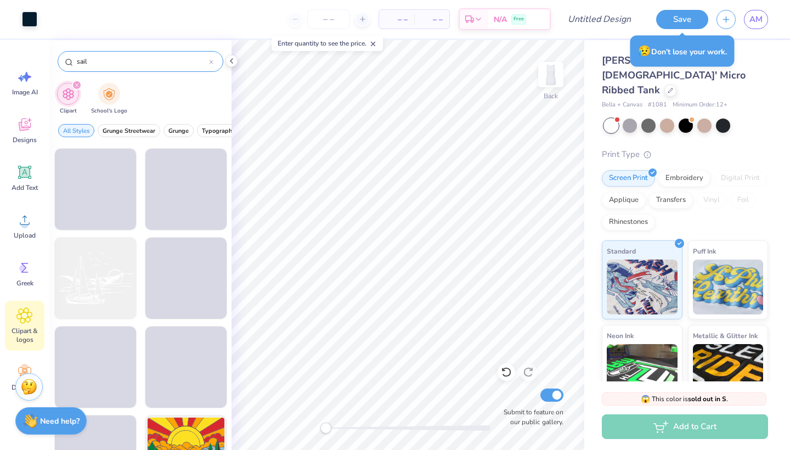
click at [111, 65] on input "sail" at bounding box center [142, 61] width 133 height 11
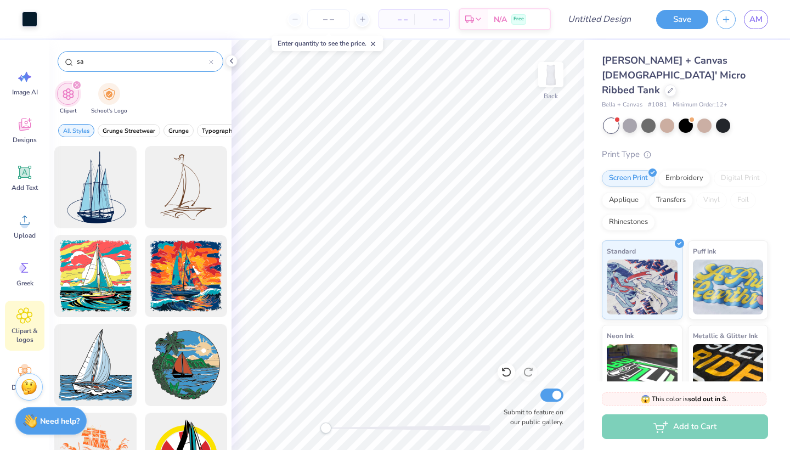
type input "s"
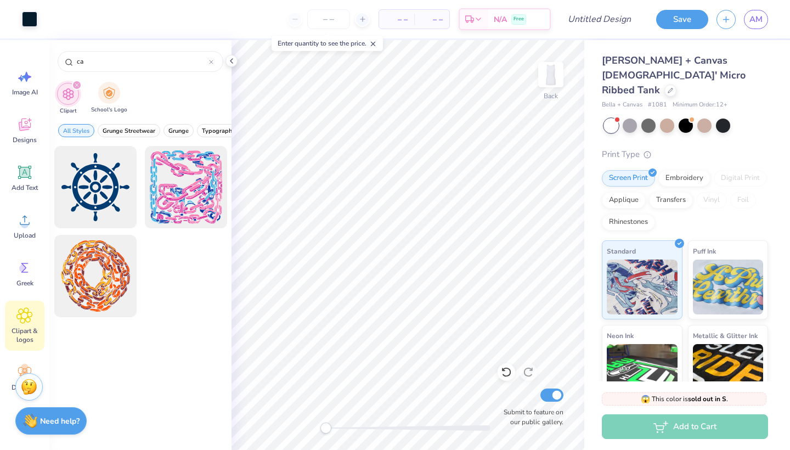
type input "c"
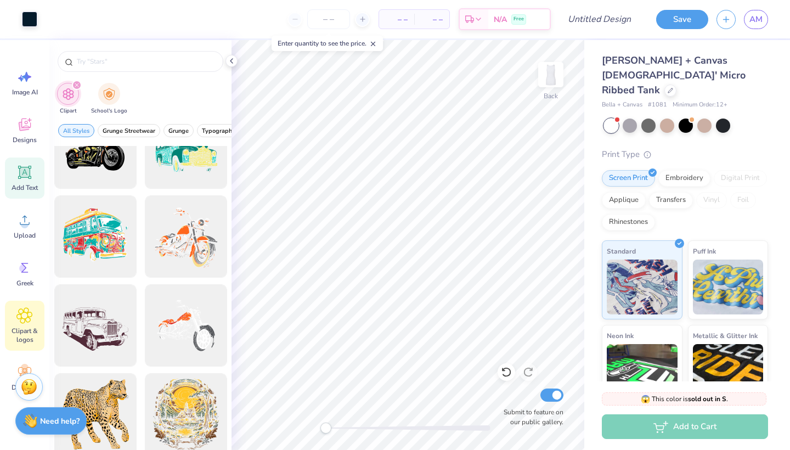
scroll to position [0, 0]
click at [18, 120] on icon at bounding box center [24, 124] width 16 height 16
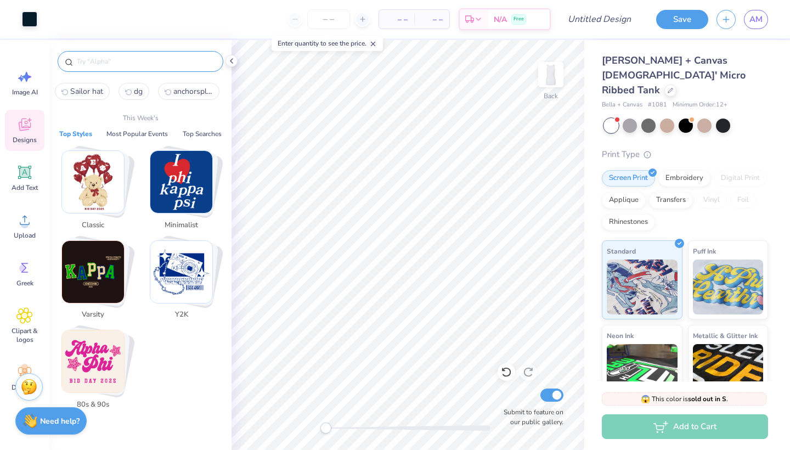
click at [88, 64] on input "text" at bounding box center [146, 61] width 140 height 11
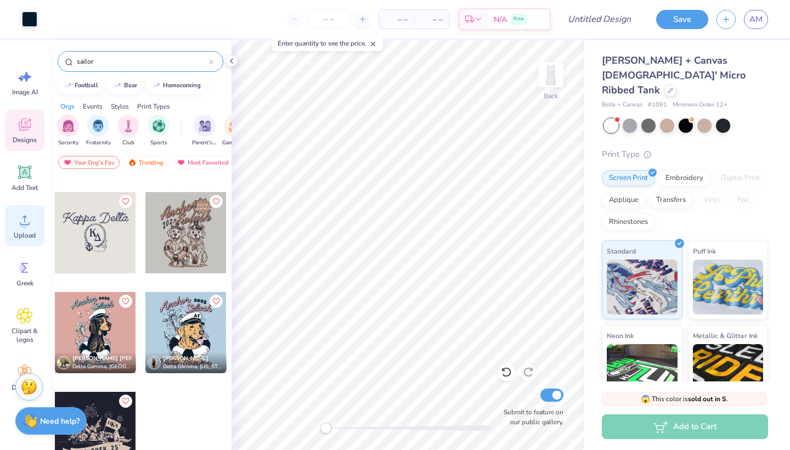
type input "sailor"
click at [28, 234] on span "Upload" at bounding box center [25, 235] width 22 height 9
click at [22, 74] on icon at bounding box center [24, 77] width 16 height 16
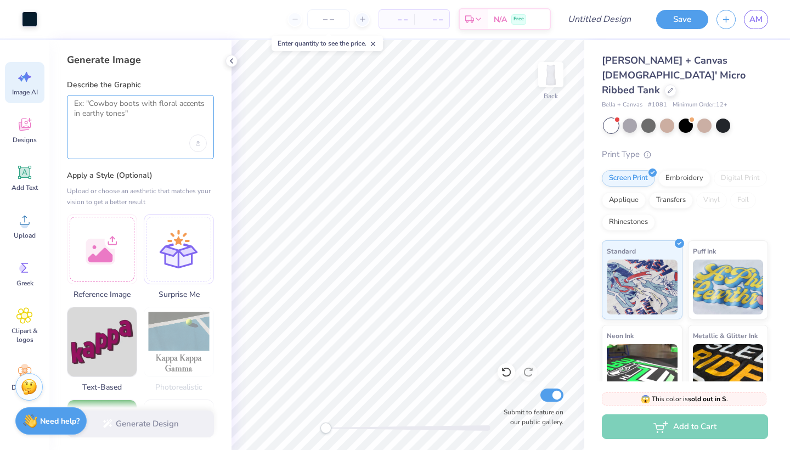
click at [102, 104] on textarea at bounding box center [140, 112] width 133 height 27
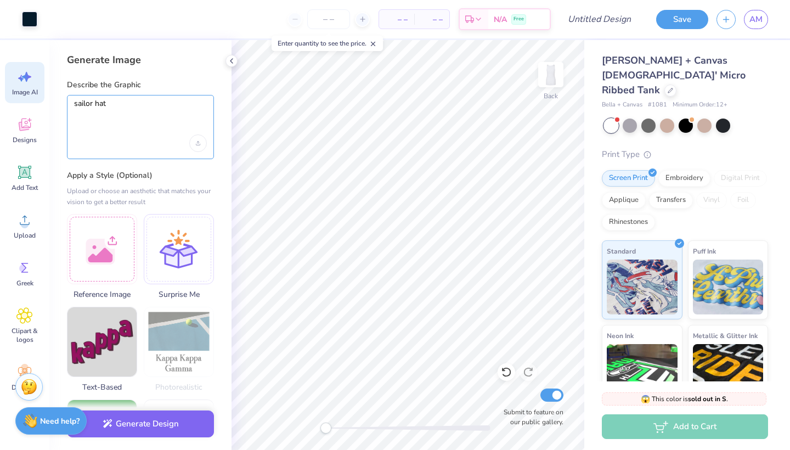
type textarea "sailor hat"
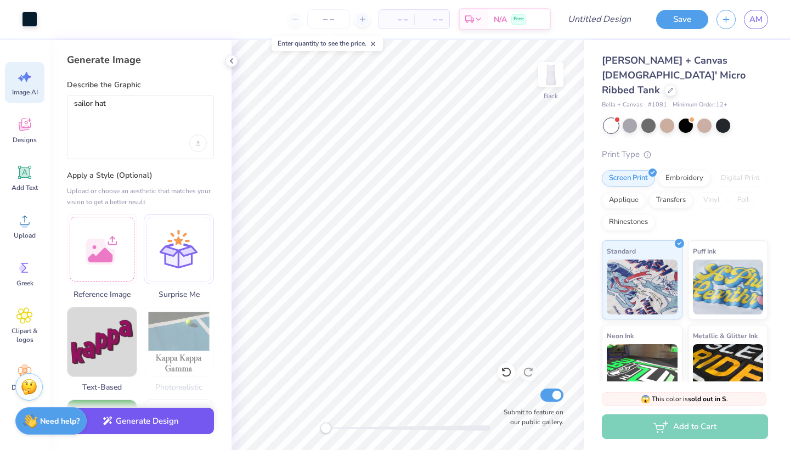
click at [130, 427] on button "Generate Design" at bounding box center [140, 421] width 147 height 27
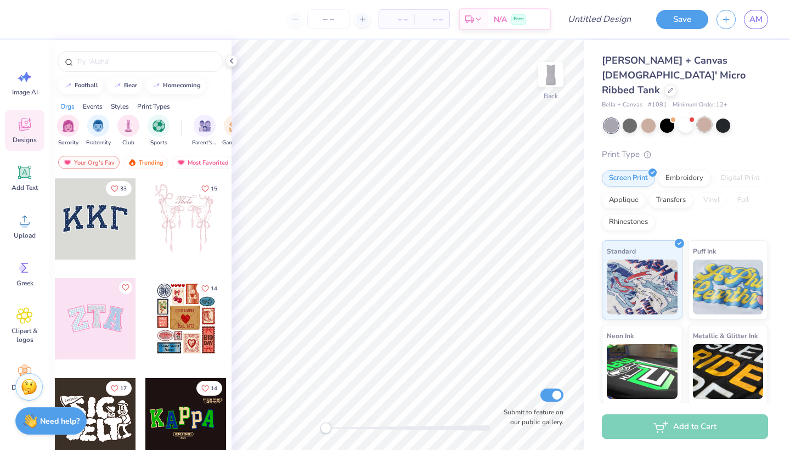
click at [697, 117] on div at bounding box center [704, 124] width 14 height 14
click at [723, 117] on div at bounding box center [723, 124] width 14 height 14
click at [702, 117] on div at bounding box center [704, 124] width 14 height 14
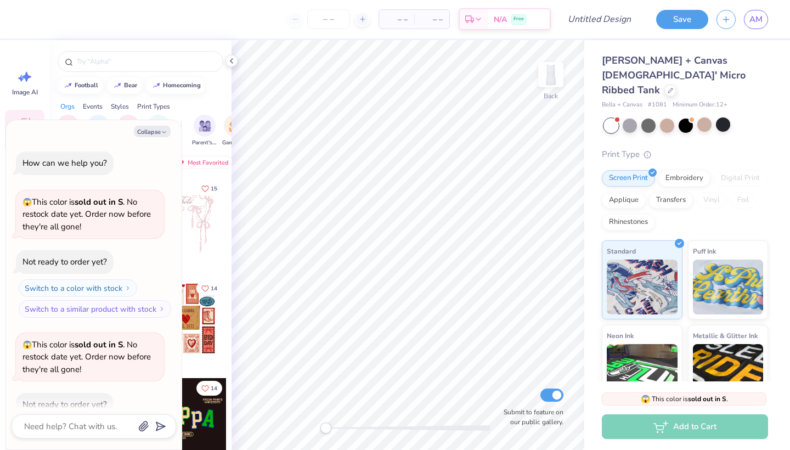
scroll to position [58, 0]
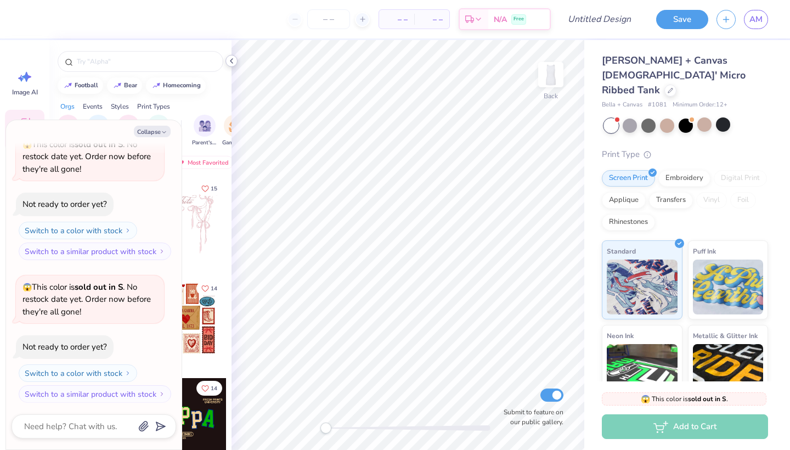
click at [228, 62] on icon at bounding box center [231, 61] width 9 height 9
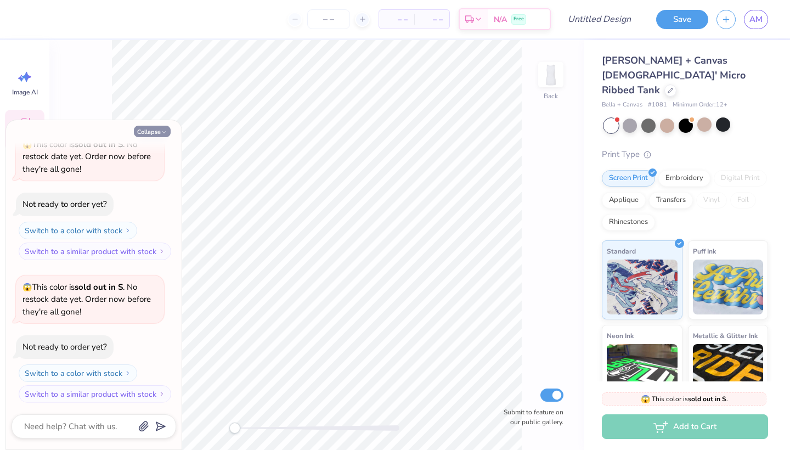
click at [168, 131] on button "Collapse" at bounding box center [152, 132] width 37 height 12
type textarea "x"
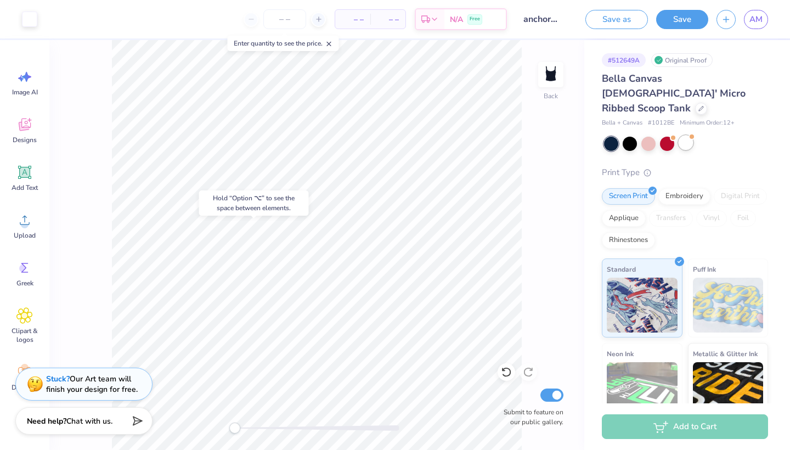
click at [685, 136] on div at bounding box center [686, 143] width 14 height 14
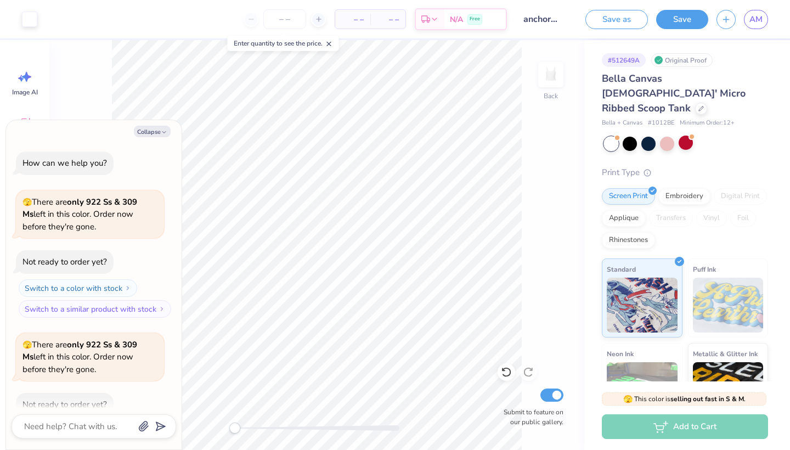
scroll to position [58, 0]
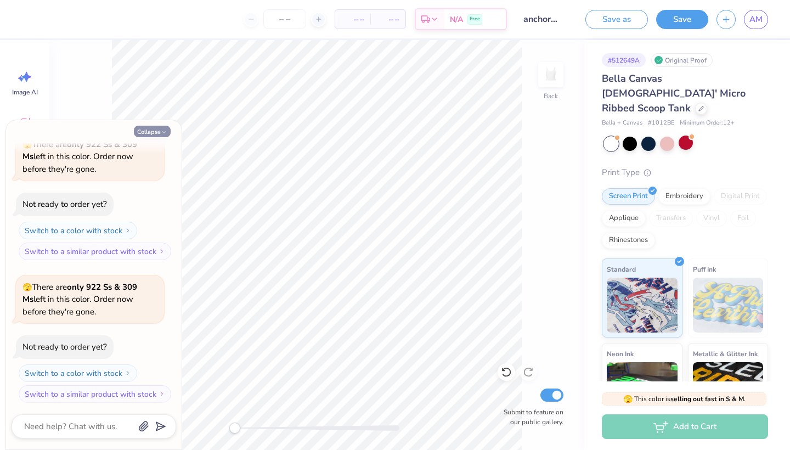
click at [161, 133] on icon "button" at bounding box center [164, 132] width 7 height 7
type textarea "x"
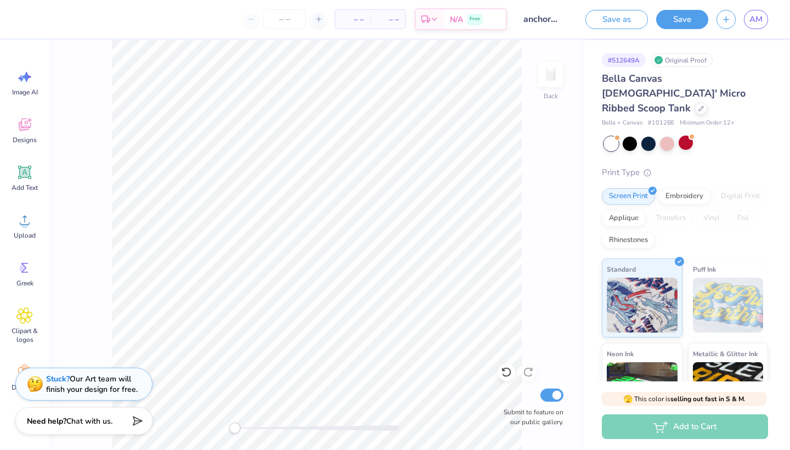
scroll to position [0, 0]
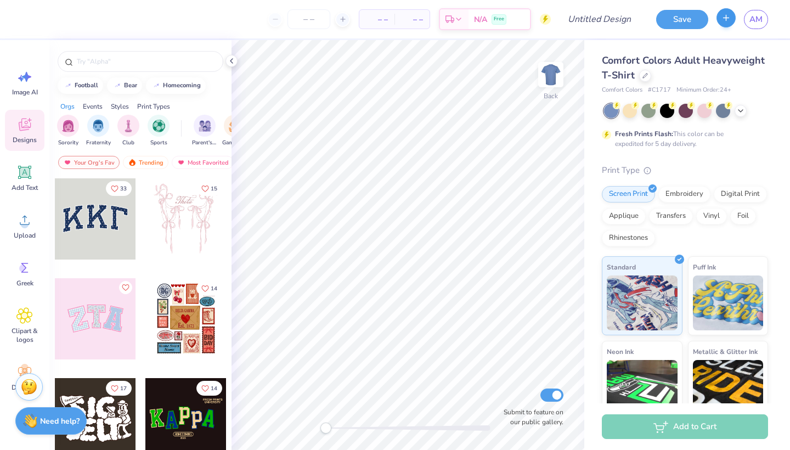
click at [720, 22] on button "button" at bounding box center [726, 17] width 19 height 19
click at [724, 17] on icon "button" at bounding box center [725, 17] width 9 height 9
